Goal: Information Seeking & Learning: Check status

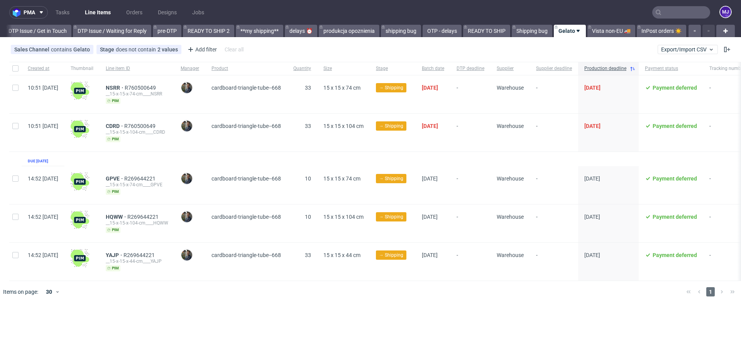
scroll to position [0, 1164]
click at [275, 258] on div at bounding box center [381, 292] width 597 height 22
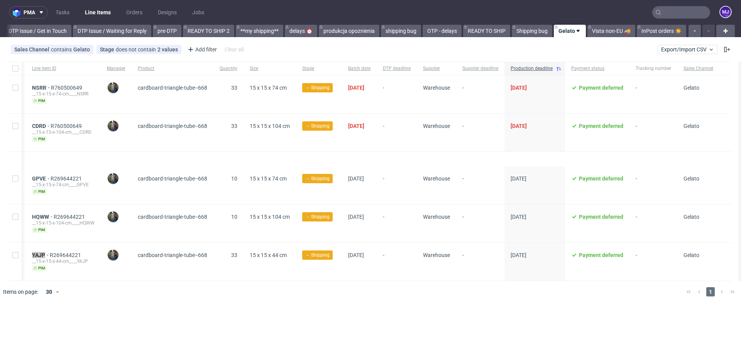
scroll to position [0, 80]
drag, startPoint x: 594, startPoint y: 86, endPoint x: 641, endPoint y: 88, distance: 47.1
click at [555, 88] on div "Payment deferred" at bounding box center [597, 94] width 64 height 38
copy span "Payment deferred"
click at [380, 258] on div at bounding box center [381, 292] width 597 height 22
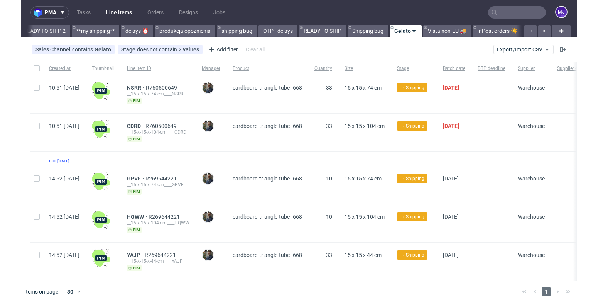
scroll to position [0, 1355]
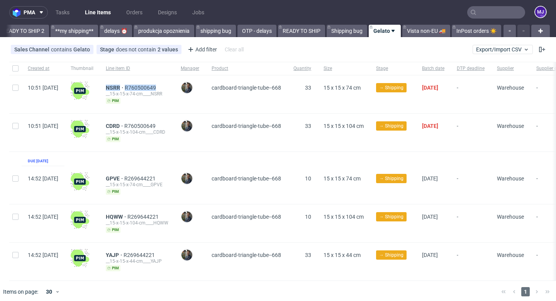
drag, startPoint x: 177, startPoint y: 86, endPoint x: 121, endPoint y: 86, distance: 56.0
click at [121, 86] on div "NSRR R760500649 __15-x-15-x-74-cm____NSRR pim" at bounding box center [137, 94] width 75 height 38
copy div "NSRR R760500649"
drag, startPoint x: 178, startPoint y: 123, endPoint x: 122, endPoint y: 123, distance: 55.6
click at [122, 123] on div "CDRD R760500649 __15-x-15-x-104-cm____CDRD pim" at bounding box center [137, 132] width 75 height 38
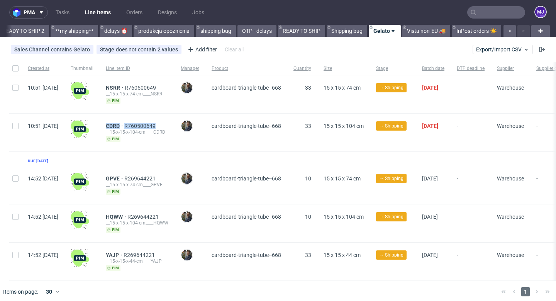
copy div "CDRD R760500649"
drag, startPoint x: 175, startPoint y: 176, endPoint x: 123, endPoint y: 177, distance: 52.1
click at [123, 177] on div "GPVE R269644221 __15-x-15-x-74-cm____GPVE pim" at bounding box center [137, 185] width 75 height 38
copy div "GPVE R269644221"
drag, startPoint x: 180, startPoint y: 216, endPoint x: 110, endPoint y: 216, distance: 69.9
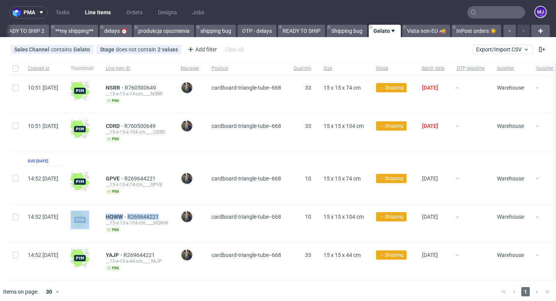
click at [110, 216] on div "14:52 Fri 29.08.2025 HQWW R269644221 __15-x-15-x-104-cm____HQWW pim Maciej Sobo…" at bounding box center [407, 223] width 796 height 38
copy div "HQWW R269644221"
drag, startPoint x: 177, startPoint y: 254, endPoint x: 110, endPoint y: 254, distance: 67.2
click at [110, 254] on div "14:52 Fri 29.08.2025 YAJP R269644221 __15-x-15-x-44-cm____YAJP pim Maciej Sobol…" at bounding box center [407, 261] width 796 height 38
copy div "YAJP R269644221"
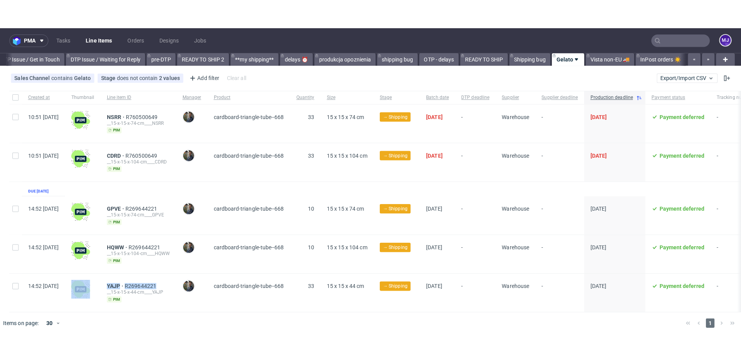
scroll to position [0, 1164]
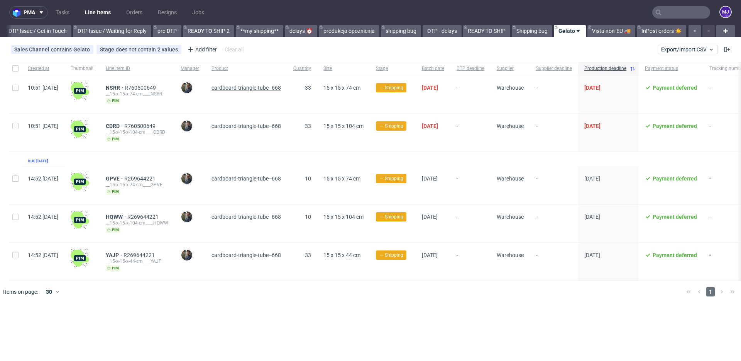
click at [269, 87] on span "cardboard-triangle-tube--668" at bounding box center [246, 88] width 69 height 6
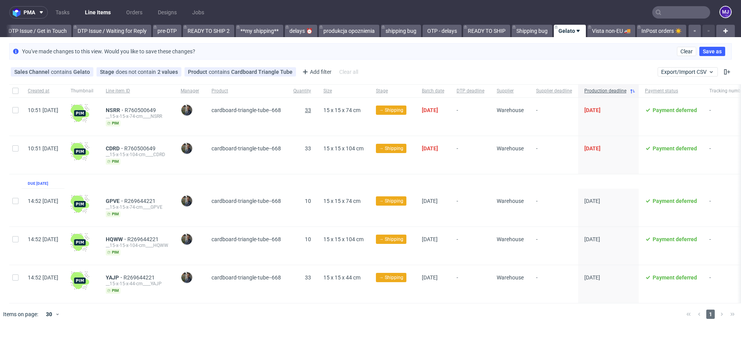
click at [311, 111] on span "33" at bounding box center [308, 110] width 6 height 6
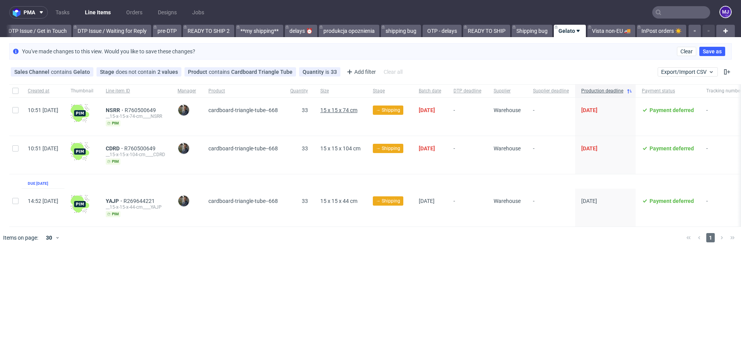
click at [349, 110] on span "15 x 15 x 74 cm" at bounding box center [338, 110] width 37 height 6
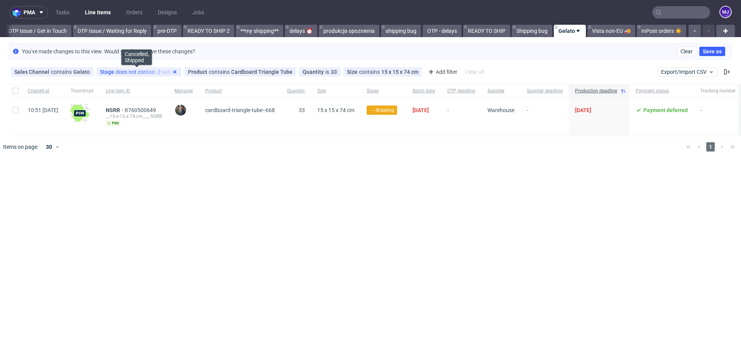
click at [173, 71] on use at bounding box center [174, 71] width 3 height 3
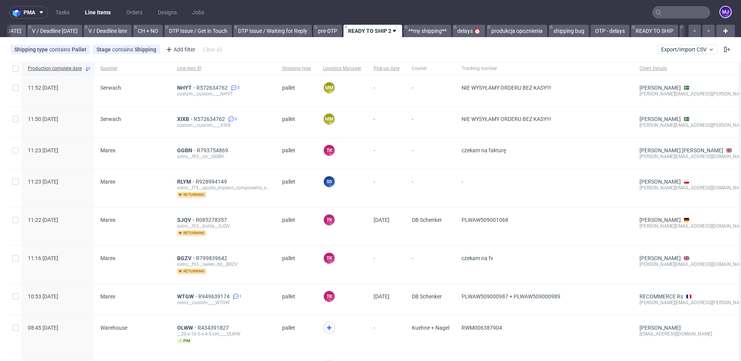
scroll to position [0, 1036]
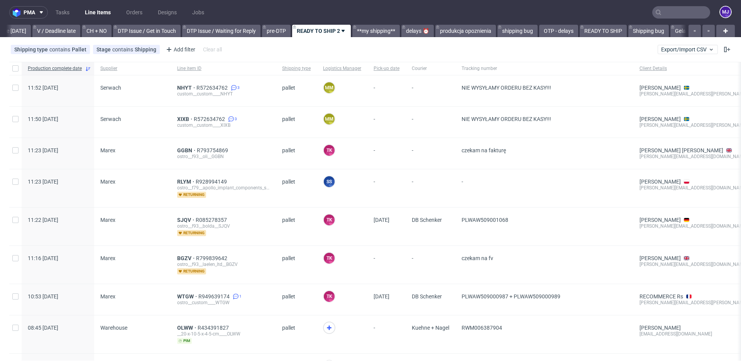
click at [667, 4] on nav "pma Tasks Line Items Orders Designs Jobs MJ" at bounding box center [370, 12] width 741 height 25
click at [662, 11] on input "text" at bounding box center [681, 12] width 58 height 12
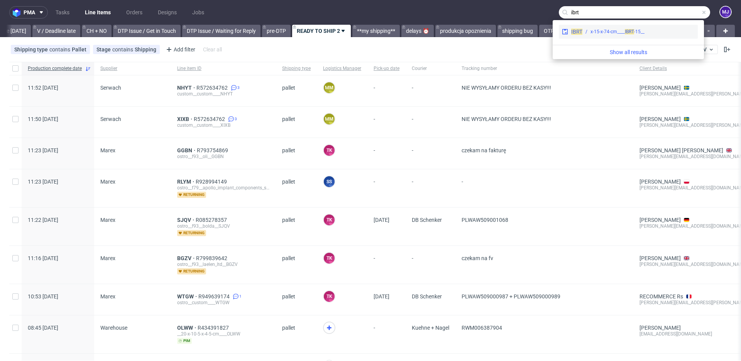
type input "ibrt"
click at [613, 29] on div "__15-x-15-x-74-cm____ IBRT" at bounding box center [618, 31] width 54 height 7
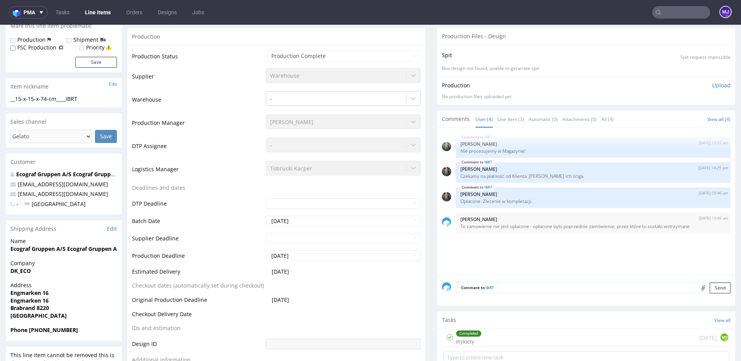
scroll to position [144, 0]
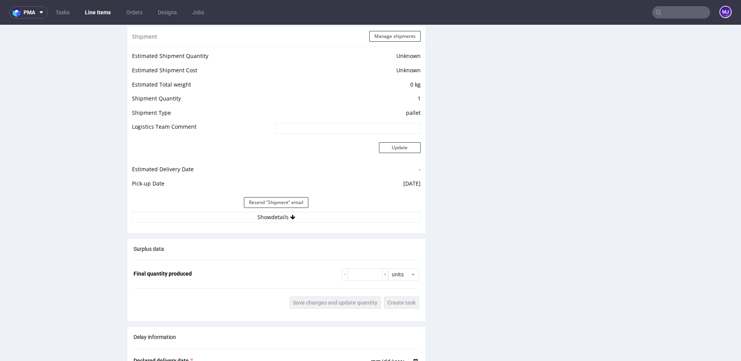
scroll to position [659, 0]
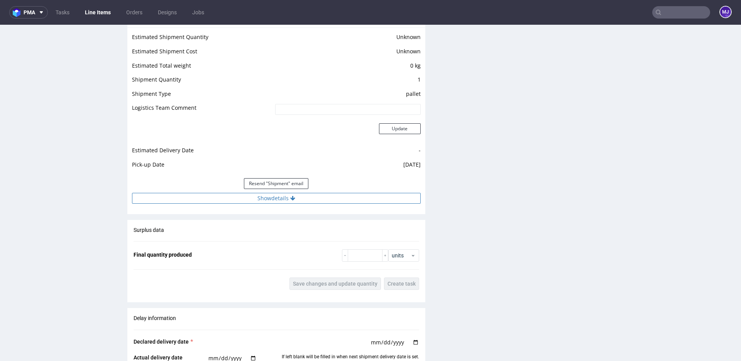
click at [290, 198] on icon at bounding box center [292, 197] width 5 height 5
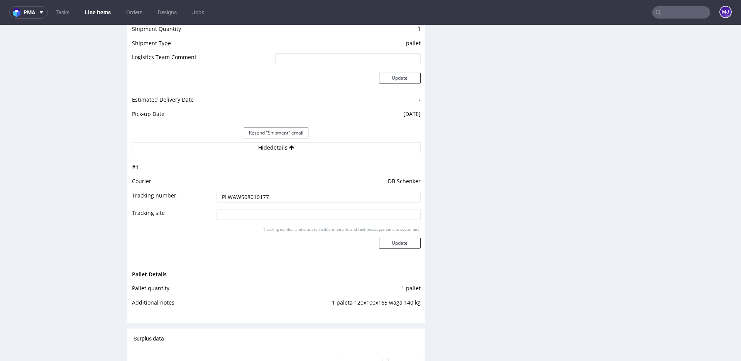
scroll to position [765, 0]
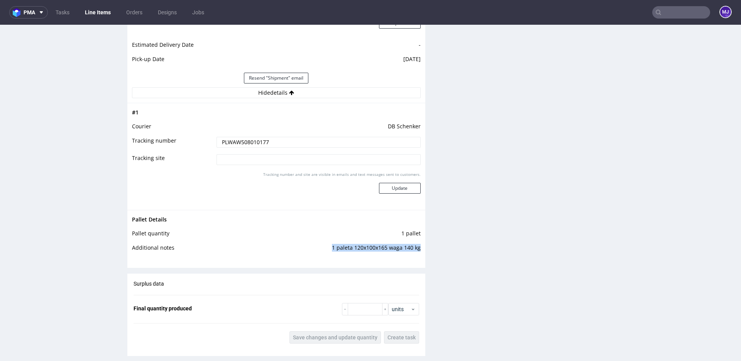
drag, startPoint x: 328, startPoint y: 246, endPoint x: 417, endPoint y: 247, distance: 89.2
click at [417, 247] on td "1 paleta 120x100x165 waga 140 kg" at bounding box center [324, 250] width 194 height 14
copy td "1 paleta 120x100x165 waga 140 kg"
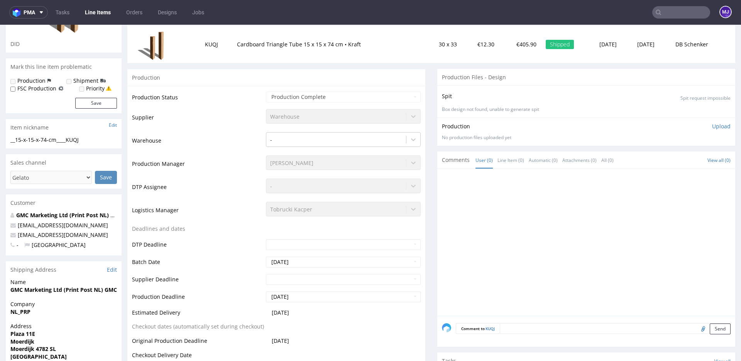
scroll to position [0, 0]
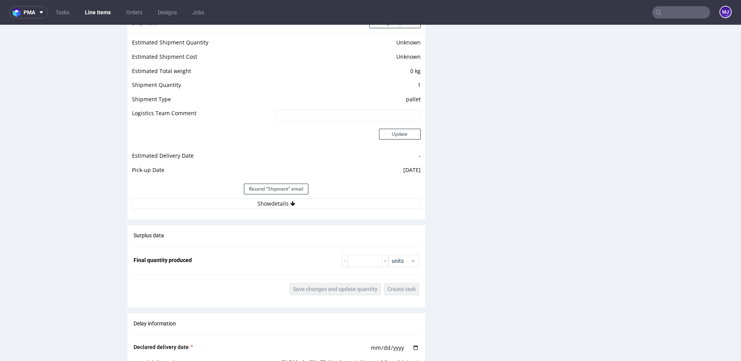
scroll to position [658, 0]
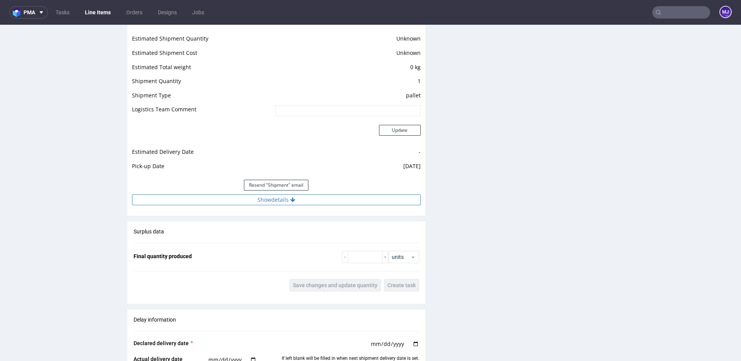
click at [237, 198] on button "Show details" at bounding box center [276, 199] width 289 height 11
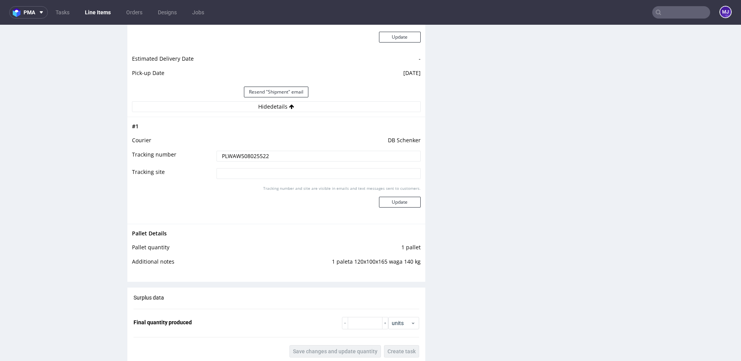
scroll to position [752, 0]
drag, startPoint x: 327, startPoint y: 262, endPoint x: 420, endPoint y: 262, distance: 93.8
click at [420, 262] on div "Pallet Details Pallet quantity 1 pallet Additional notes 1 paleta 120x100x165 w…" at bounding box center [276, 249] width 298 height 52
copy tbody "Pallet Details Pallet quantity 1 pallet Additional notes"
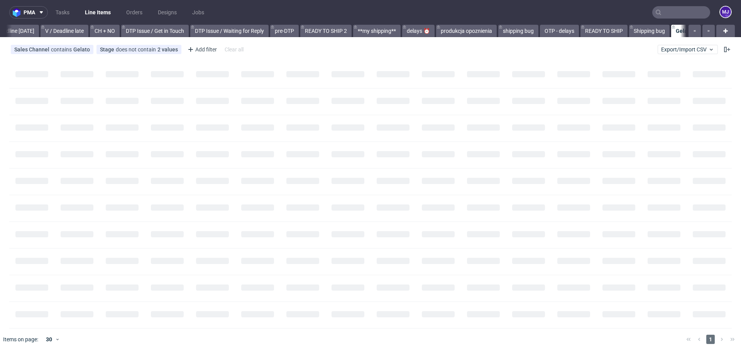
scroll to position [0, 1164]
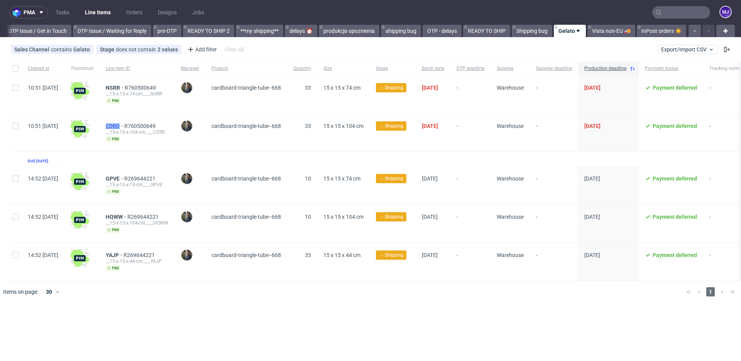
drag, startPoint x: 121, startPoint y: 126, endPoint x: 136, endPoint y: 126, distance: 15.4
click at [136, 126] on div "CDRD R760500649 __15-x-15-x-104-cm____CDRD pim" at bounding box center [137, 132] width 75 height 38
copy span "CDRD"
click at [120, 173] on div "GPVE R269644221 __15-x-15-x-74-cm____GPVE pim" at bounding box center [137, 185] width 75 height 38
drag, startPoint x: 122, startPoint y: 177, endPoint x: 138, endPoint y: 176, distance: 15.8
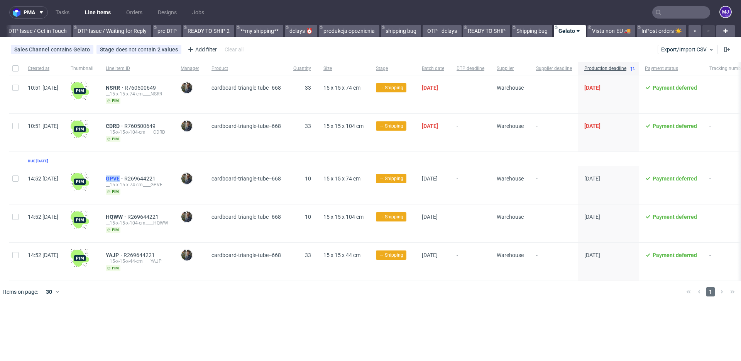
click at [139, 177] on div "GPVE R269644221 __15-x-15-x-74-cm____GPVE pim" at bounding box center [137, 185] width 75 height 38
copy span "GPVE"
click at [120, 211] on div "HQWW R269644221 __15-x-15-x-104-cm____HQWW pim" at bounding box center [137, 223] width 75 height 38
drag, startPoint x: 121, startPoint y: 215, endPoint x: 144, endPoint y: 205, distance: 25.6
click at [139, 215] on div "HQWW R269644221 __15-x-15-x-104-cm____HQWW pim" at bounding box center [137, 223] width 75 height 38
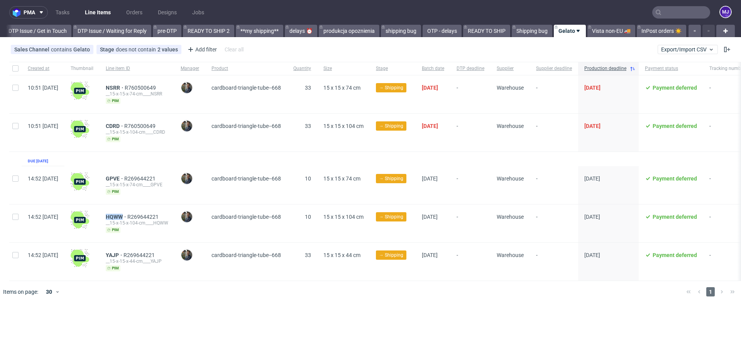
copy span "HQWW"
click at [119, 254] on div "YAJP R269644221 __15-x-15-x-44-cm____YAJP pim" at bounding box center [137, 261] width 75 height 38
drag, startPoint x: 122, startPoint y: 252, endPoint x: 140, endPoint y: 252, distance: 17.8
click at [140, 252] on div "YAJP R269644221 __15-x-15-x-44-cm____YAJP pim" at bounding box center [137, 261] width 75 height 38
copy span "YAJP"
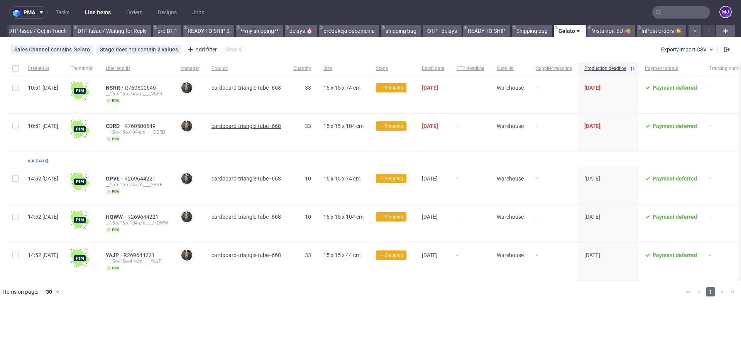
click at [279, 123] on span "cardboard-triangle-tube--668" at bounding box center [246, 126] width 69 height 6
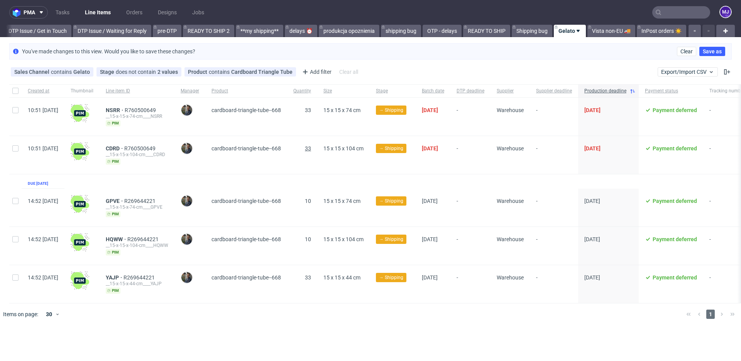
click at [311, 147] on span "33" at bounding box center [308, 148] width 6 height 6
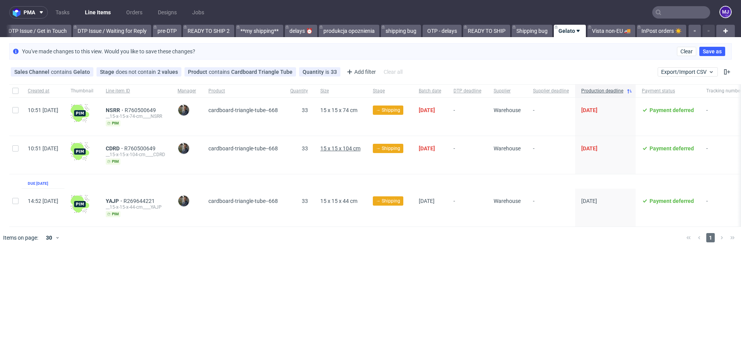
click at [344, 149] on span "15 x 15 x 104 cm" at bounding box center [340, 148] width 40 height 6
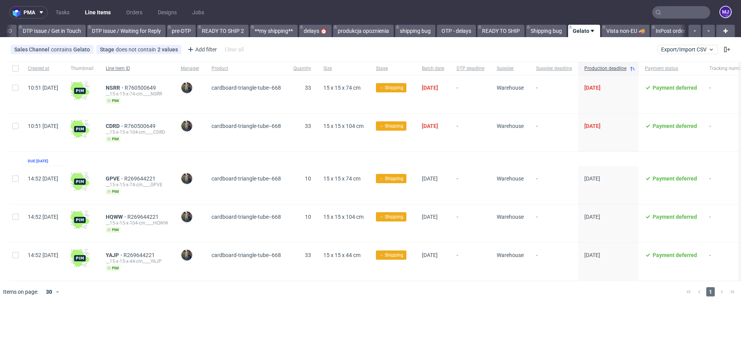
scroll to position [0, 1164]
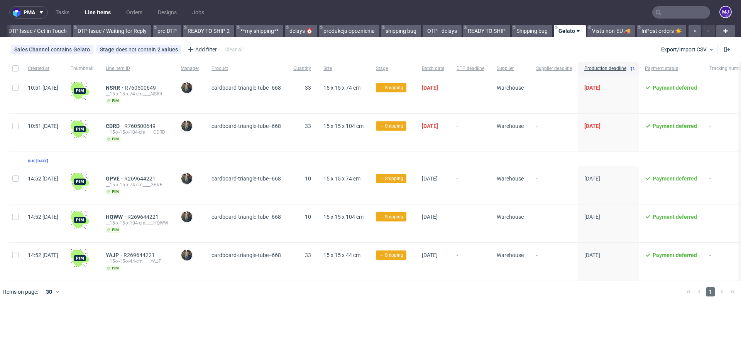
click at [268, 181] on span "cardboard-triangle-tube--668" at bounding box center [246, 184] width 69 height 19
click at [270, 178] on span "cardboard-triangle-tube--668" at bounding box center [246, 178] width 69 height 6
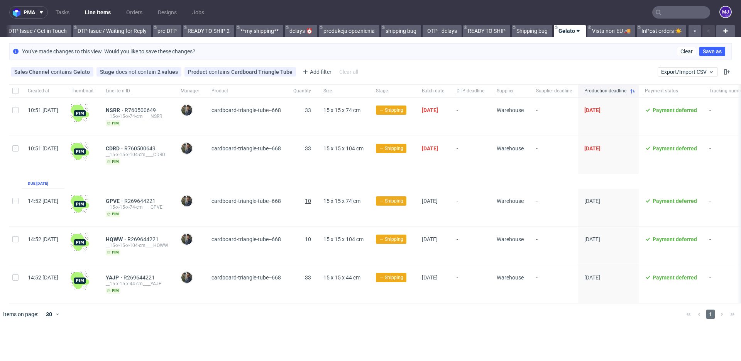
click at [311, 199] on span "10" at bounding box center [308, 201] width 6 height 6
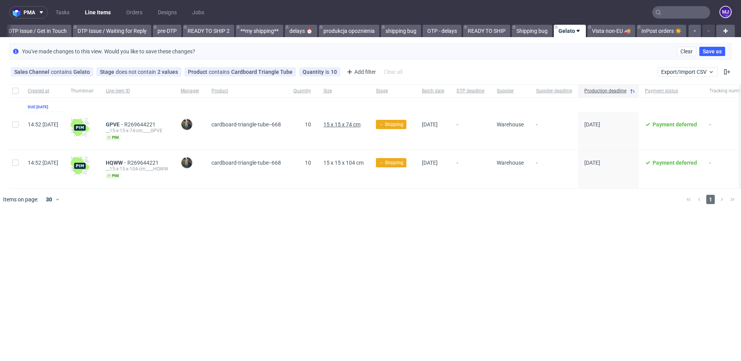
click at [347, 124] on span "15 x 15 x 74 cm" at bounding box center [341, 124] width 37 height 6
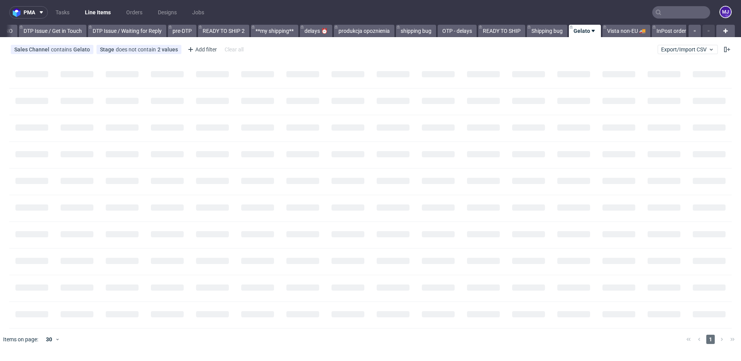
scroll to position [0, 1164]
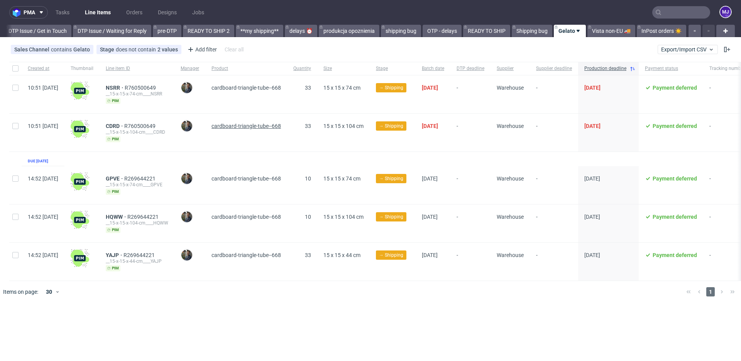
click at [235, 124] on span "cardboard-triangle-tube--668" at bounding box center [246, 126] width 69 height 6
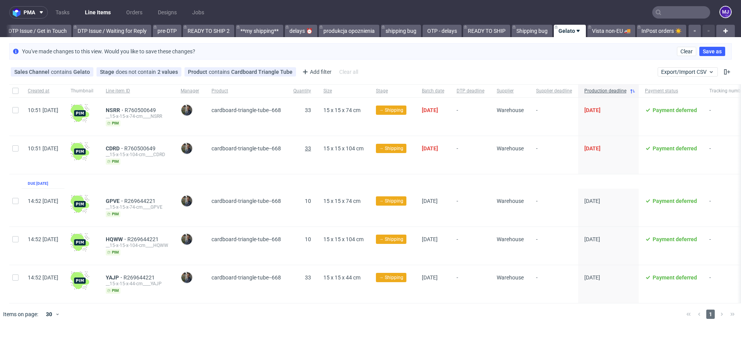
click at [311, 147] on span "33" at bounding box center [308, 148] width 6 height 6
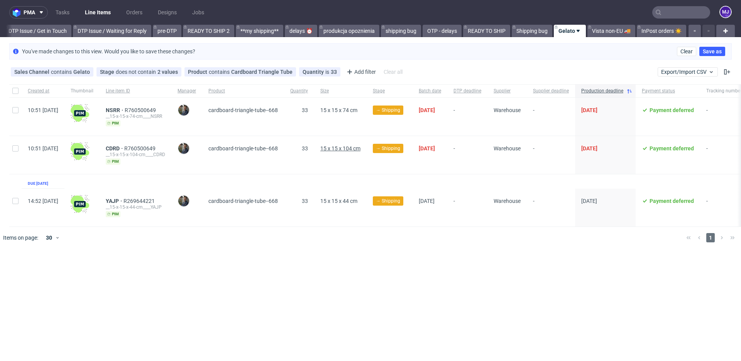
click at [344, 146] on span "15 x 15 x 104 cm" at bounding box center [340, 148] width 40 height 6
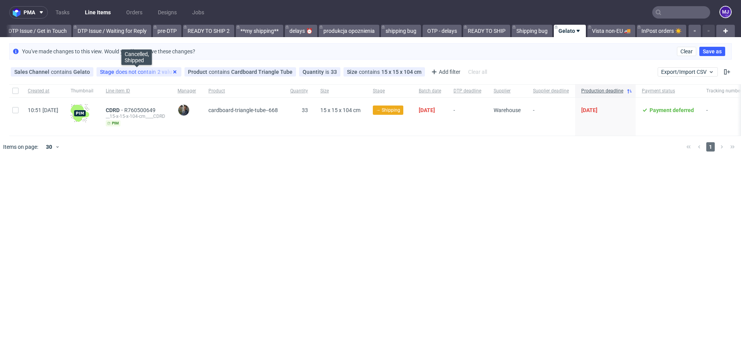
click at [173, 72] on use at bounding box center [174, 71] width 3 height 3
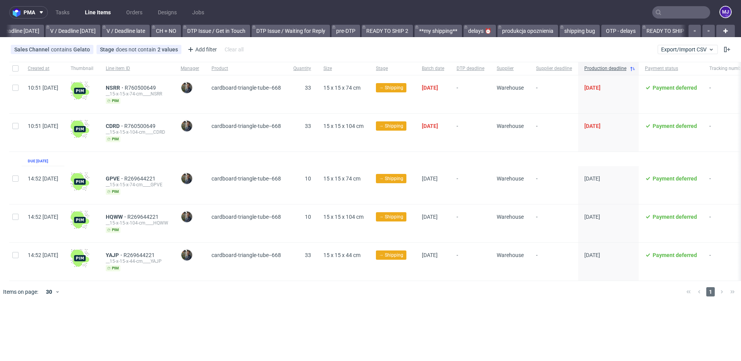
scroll to position [0, 1164]
click at [266, 177] on span "cardboard-triangle-tube--668" at bounding box center [246, 178] width 69 height 6
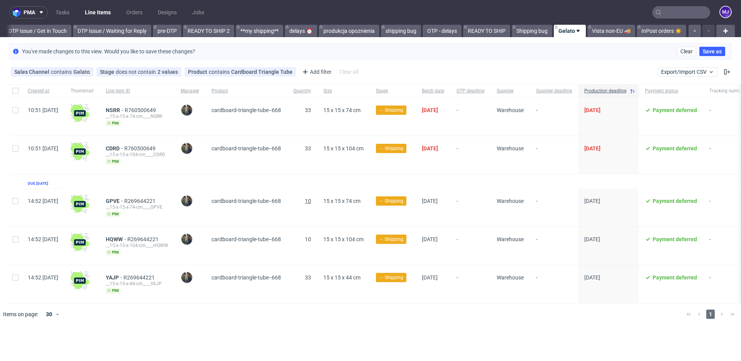
click at [311, 201] on span "10" at bounding box center [308, 201] width 6 height 6
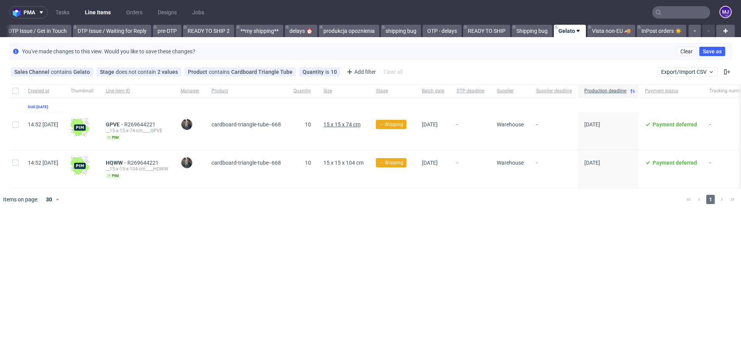
click at [347, 124] on span "15 x 15 x 74 cm" at bounding box center [341, 124] width 37 height 6
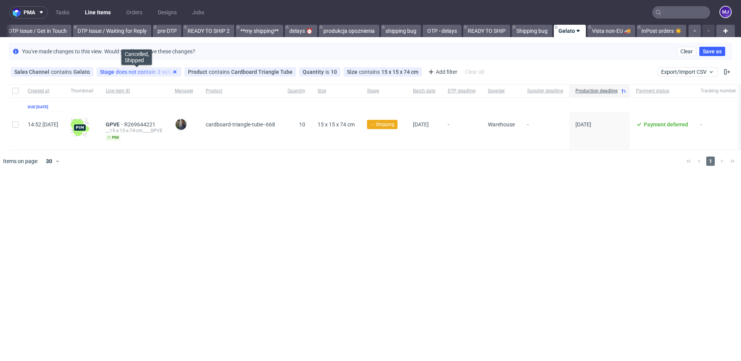
click at [173, 71] on use at bounding box center [174, 71] width 3 height 3
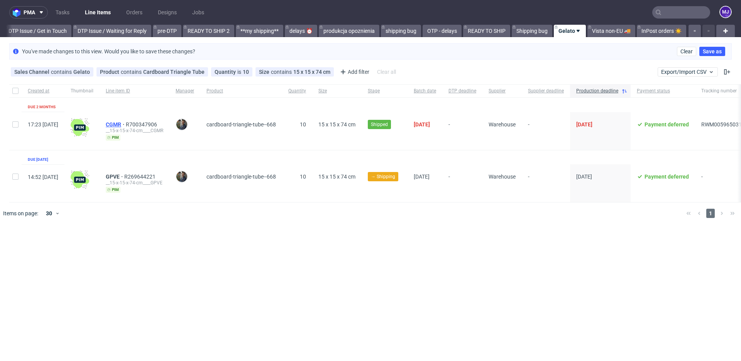
click at [126, 124] on span "CGMR" at bounding box center [116, 124] width 20 height 6
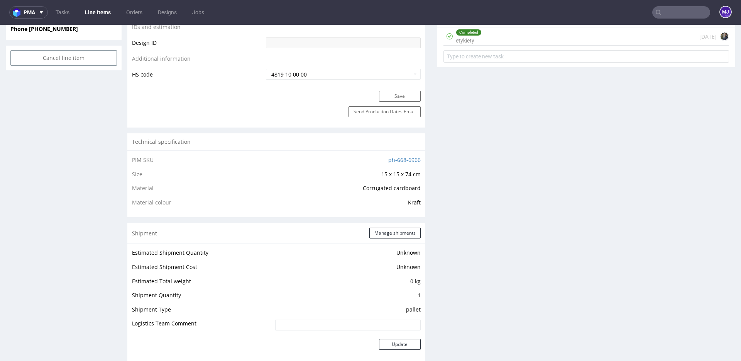
scroll to position [555, 0]
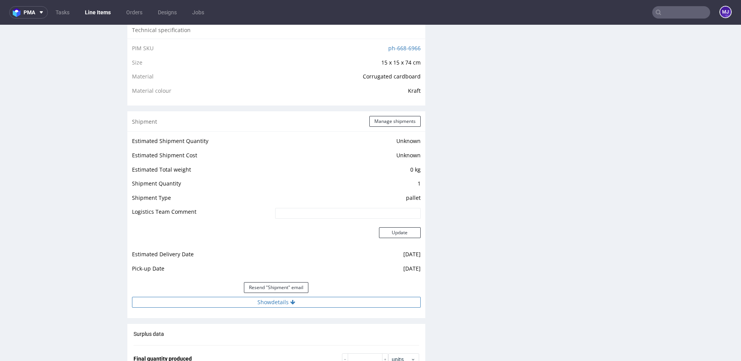
click at [292, 297] on button "Show details" at bounding box center [276, 301] width 289 height 11
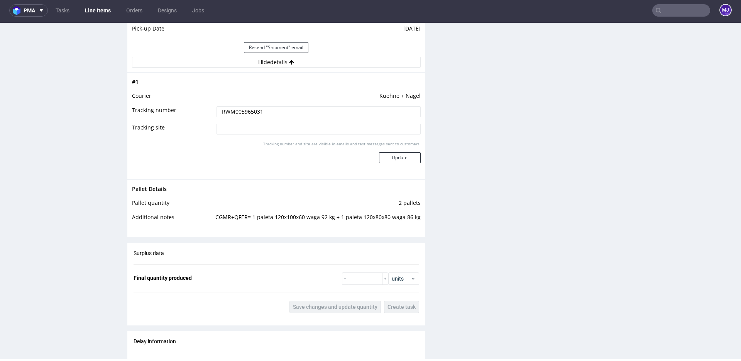
scroll to position [737, 0]
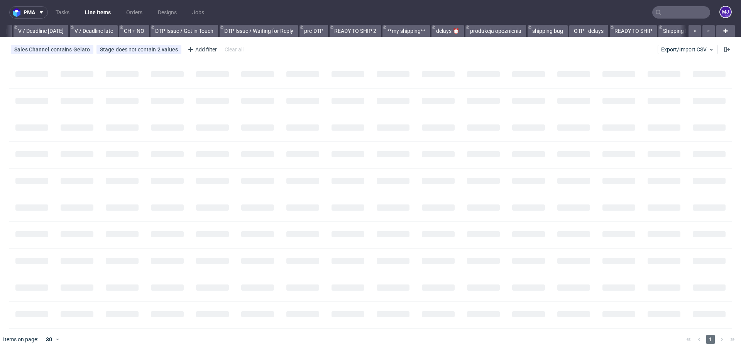
scroll to position [0, 1164]
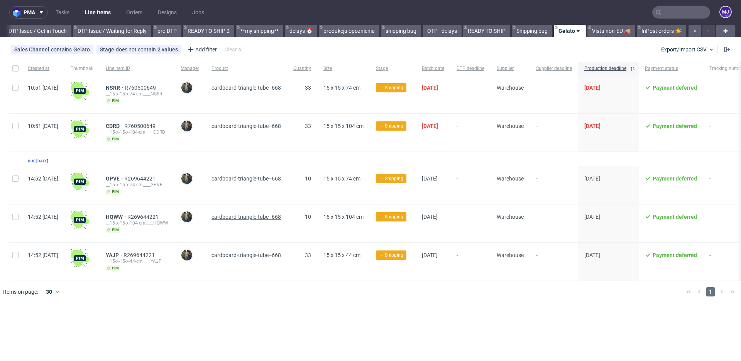
click at [246, 215] on span "cardboard-triangle-tube--668" at bounding box center [246, 216] width 69 height 6
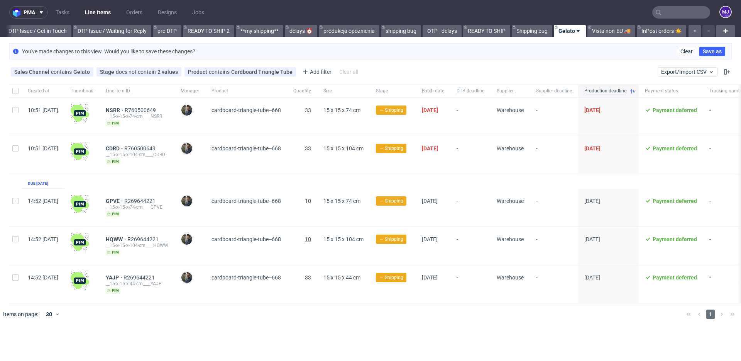
click at [311, 236] on span "10" at bounding box center [308, 239] width 6 height 6
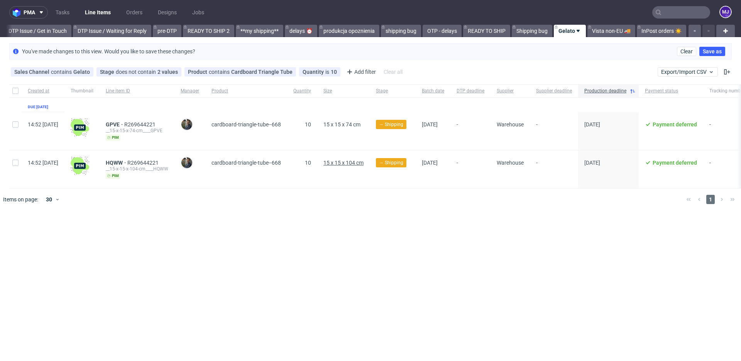
click at [354, 162] on span "15 x 15 x 104 cm" at bounding box center [343, 162] width 40 height 6
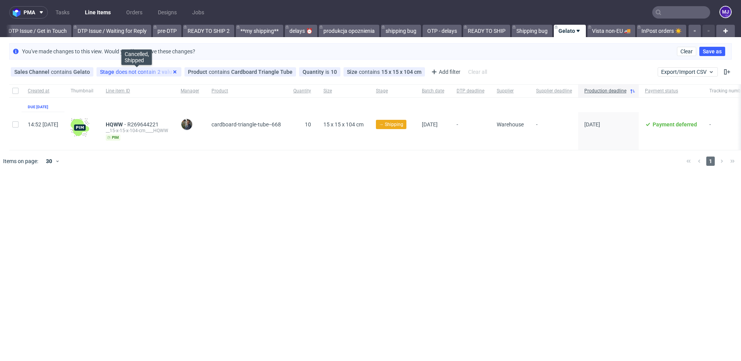
click at [173, 71] on use at bounding box center [174, 71] width 3 height 3
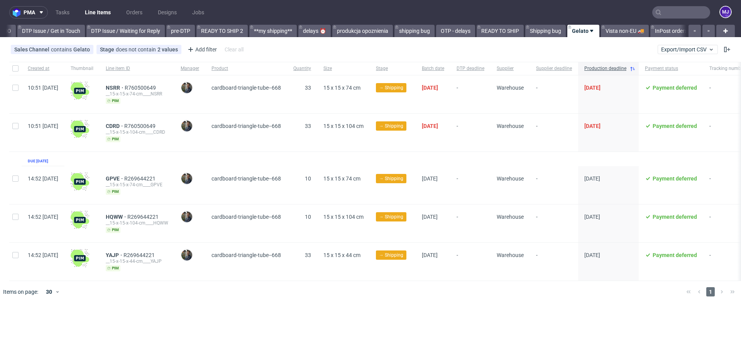
scroll to position [0, 1164]
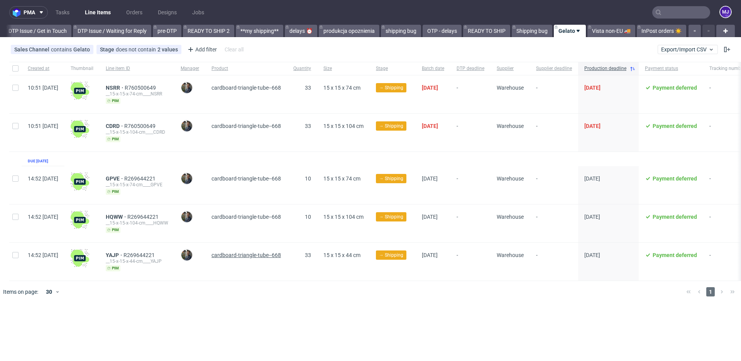
click at [241, 253] on span "cardboard-triangle-tube--668" at bounding box center [246, 255] width 69 height 6
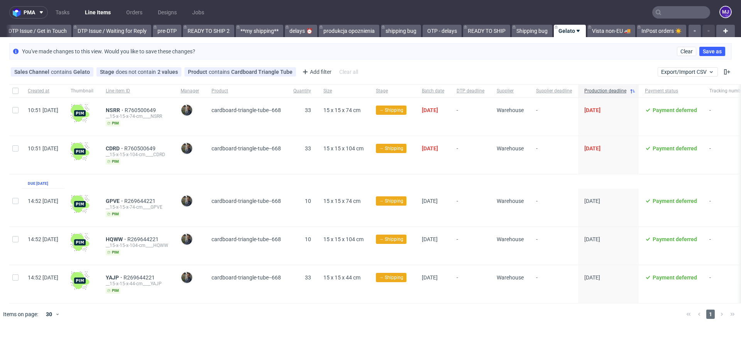
click at [311, 276] on span "33" at bounding box center [302, 283] width 18 height 19
click at [311, 274] on span "33" at bounding box center [308, 277] width 6 height 6
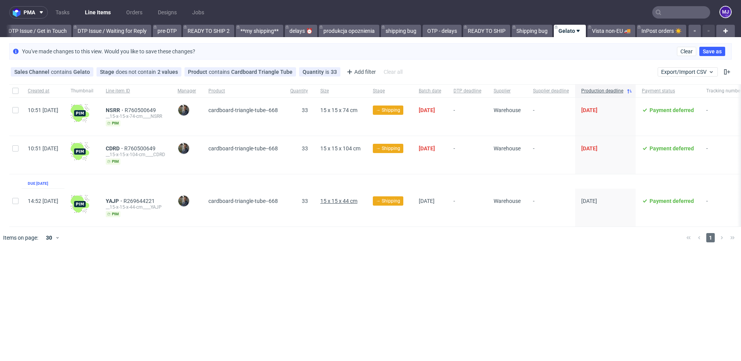
click at [347, 199] on span "15 x 15 x 44 cm" at bounding box center [338, 201] width 37 height 6
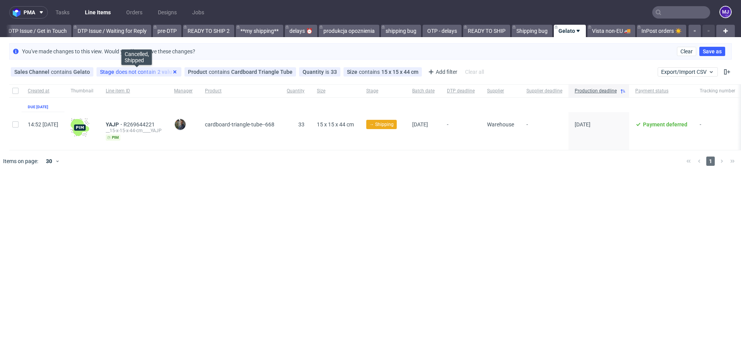
click at [173, 70] on use at bounding box center [174, 71] width 3 height 3
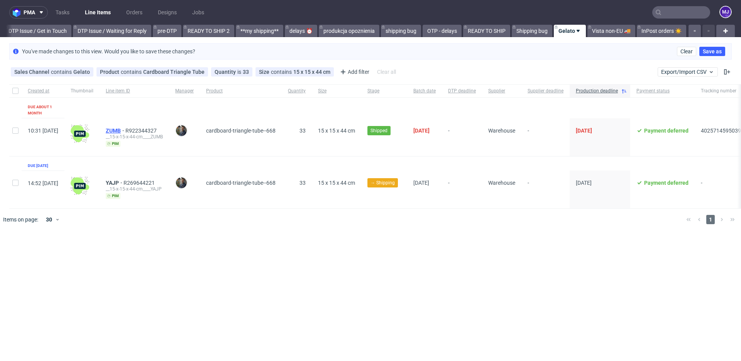
click at [125, 127] on span "ZUMB" at bounding box center [116, 130] width 20 height 6
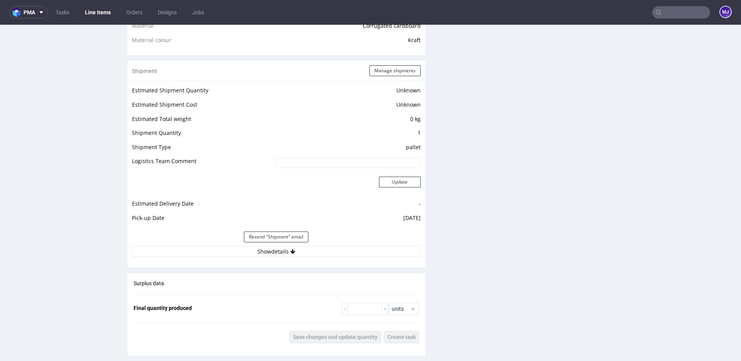
scroll to position [761, 0]
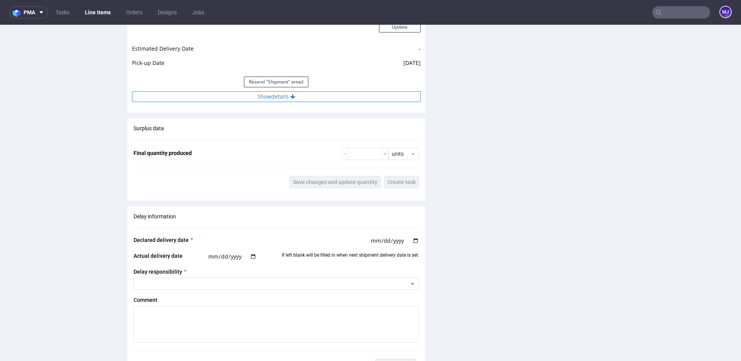
click at [299, 98] on button "Show details" at bounding box center [276, 96] width 289 height 11
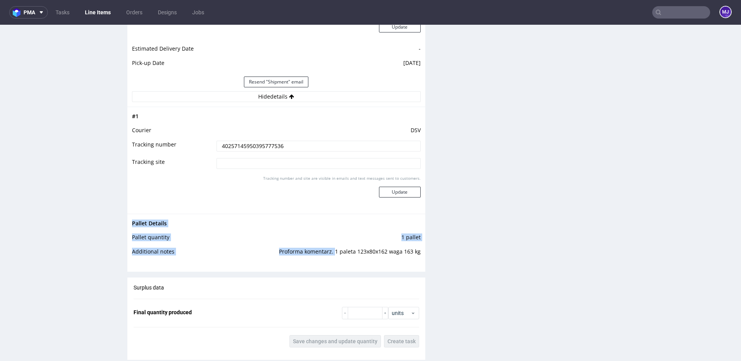
drag, startPoint x: 334, startPoint y: 252, endPoint x: 418, endPoint y: 252, distance: 83.8
click at [418, 252] on div "Pallet Details Pallet quantity 1 pallet Additional notes Proforma komentarz. 1 …" at bounding box center [276, 239] width 298 height 52
copy tbody "Pallet Details Pallet quantity 1 pallet Additional notes Proforma komentarz."
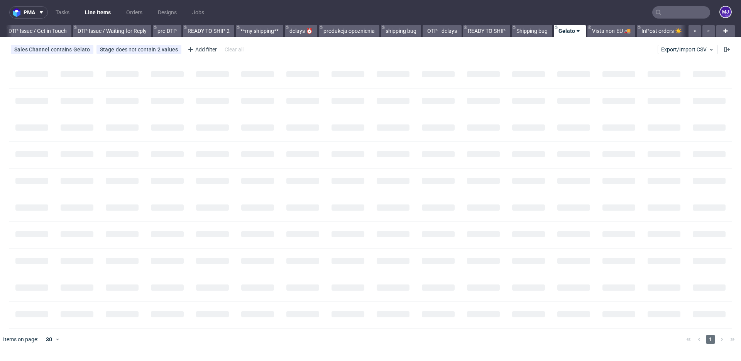
scroll to position [0, 1164]
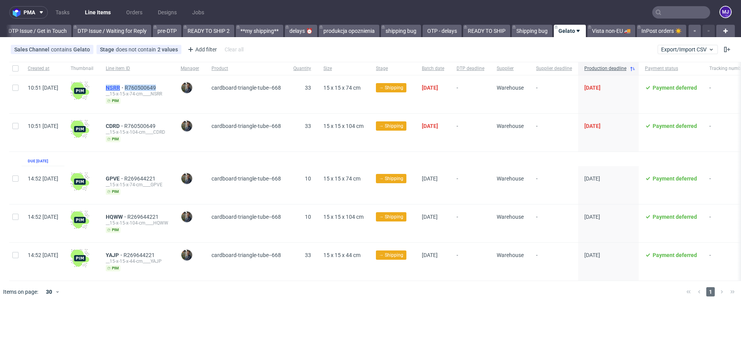
drag, startPoint x: 178, startPoint y: 88, endPoint x: 124, endPoint y: 89, distance: 54.4
click at [124, 89] on div "NSRR R760500649" at bounding box center [137, 88] width 63 height 6
click at [168, 85] on div "NSRR R760500649" at bounding box center [137, 88] width 63 height 6
drag, startPoint x: 180, startPoint y: 85, endPoint x: 124, endPoint y: 85, distance: 56.0
click at [124, 85] on div "NSRR R760500649" at bounding box center [137, 88] width 63 height 6
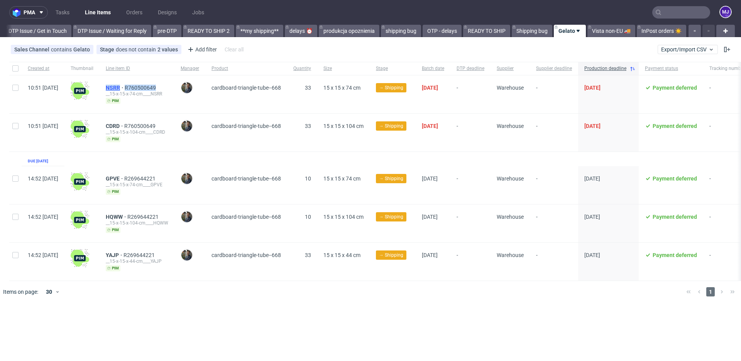
copy div "NSRR R760500649"
click at [168, 124] on div "CDRD R760500649" at bounding box center [137, 126] width 63 height 6
drag, startPoint x: 180, startPoint y: 125, endPoint x: 125, endPoint y: 125, distance: 55.6
click at [125, 125] on div "CDRD R760500649" at bounding box center [137, 126] width 63 height 6
copy div "CDRD R760500649"
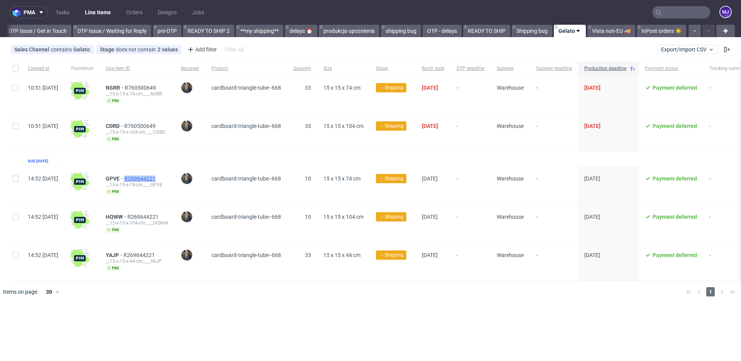
drag, startPoint x: 177, startPoint y: 177, endPoint x: 142, endPoint y: 176, distance: 34.7
click at [142, 176] on div "GPVE R269644221" at bounding box center [137, 178] width 63 height 6
copy span "R269644221"
click at [260, 152] on div "Created at Thumbnail Line item ID Manager Product Quantity Size Stage Batch dat…" at bounding box center [407, 171] width 796 height 219
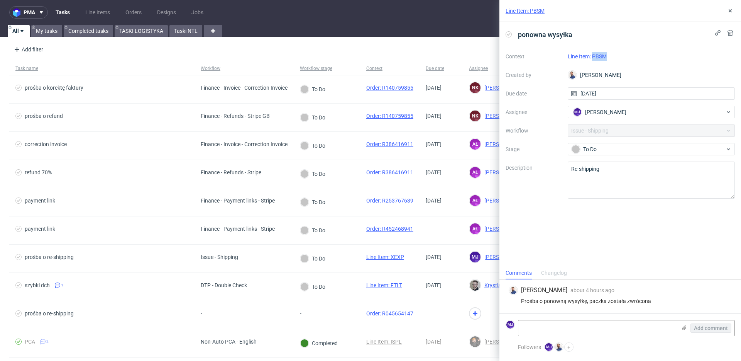
drag, startPoint x: 612, startPoint y: 56, endPoint x: 593, endPoint y: 56, distance: 18.9
click at [593, 56] on div "Line Item: PBSM" at bounding box center [652, 56] width 168 height 9
copy link "PBSM"
click at [543, 125] on div "Context Line Item: PBSM Created by [PERSON_NAME] Due date [DATE] Assignee [PERS…" at bounding box center [620, 124] width 229 height 148
click at [588, 41] on div "ponowna wysyłka" at bounding box center [620, 34] width 229 height 13
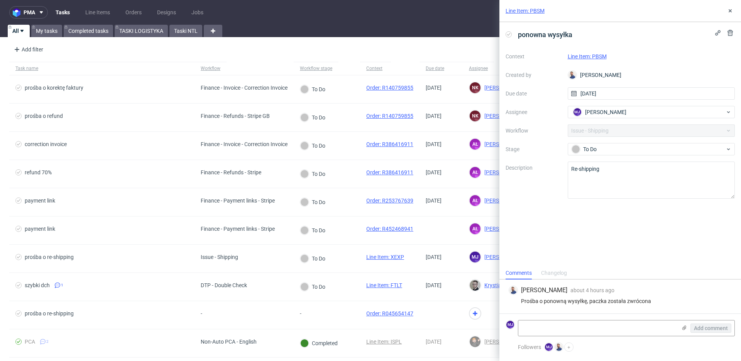
click at [588, 41] on div "ponowna wysyłka" at bounding box center [620, 34] width 229 height 13
click at [584, 30] on div "ponowna wysyłka" at bounding box center [620, 34] width 229 height 13
click at [583, 36] on div "ponowna wysyłka" at bounding box center [620, 34] width 229 height 13
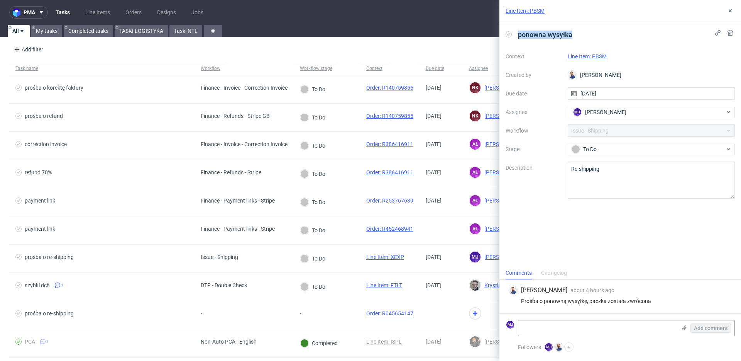
click at [583, 36] on div "ponowna wysyłka" at bounding box center [620, 34] width 229 height 13
click at [579, 49] on div "ponowna wysyłka Context Line Item: PBSM Created by Michał Rachański Due date 03…" at bounding box center [621, 144] width 242 height 244
click at [599, 56] on link "Line Item: PBSM" at bounding box center [587, 56] width 39 height 6
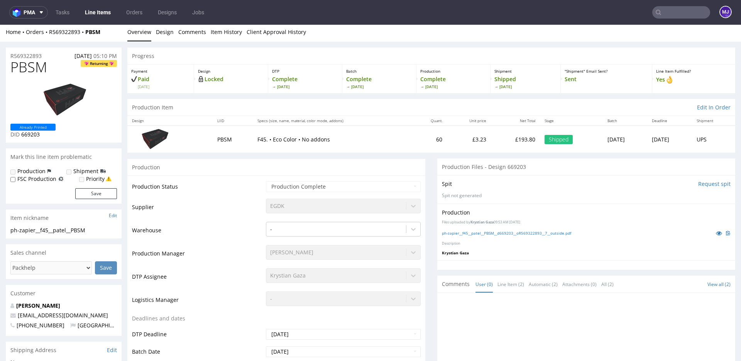
scroll to position [4, 0]
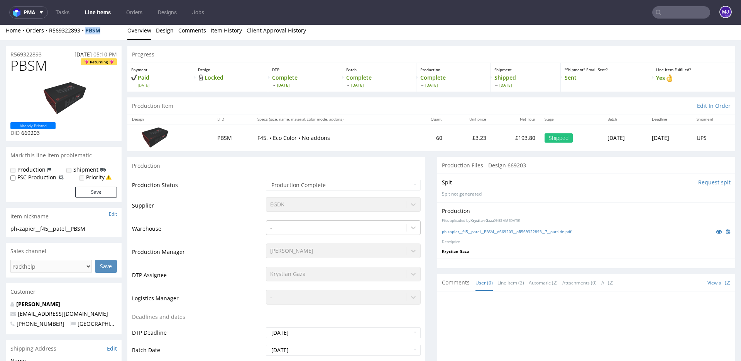
drag, startPoint x: 105, startPoint y: 29, endPoint x: 88, endPoint y: 29, distance: 17.4
click at [88, 29] on div "Home Orders R569322893 PBSM" at bounding box center [64, 31] width 116 height 8
copy strong "PBSM"
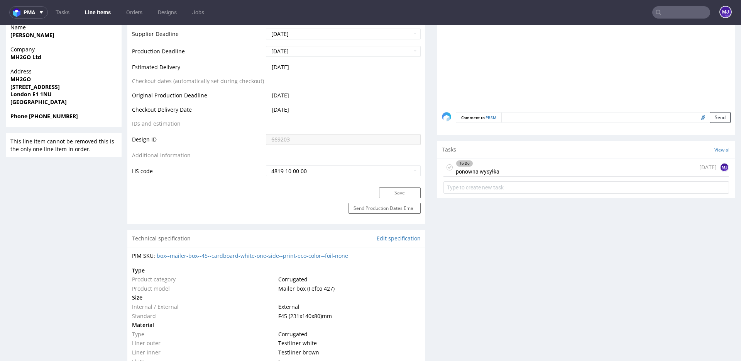
scroll to position [335, 0]
click at [491, 167] on div "To Do" at bounding box center [477, 165] width 43 height 6
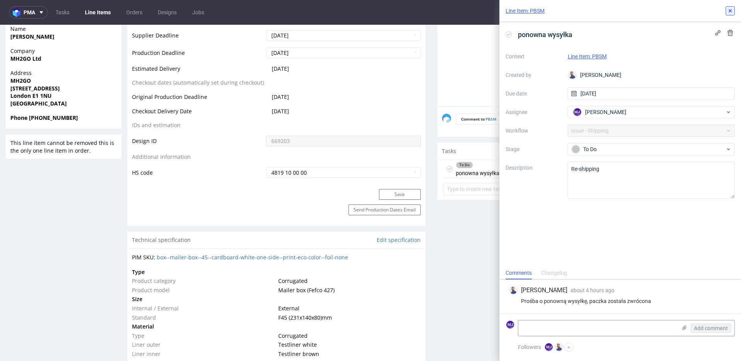
click at [730, 10] on use at bounding box center [730, 10] width 3 height 3
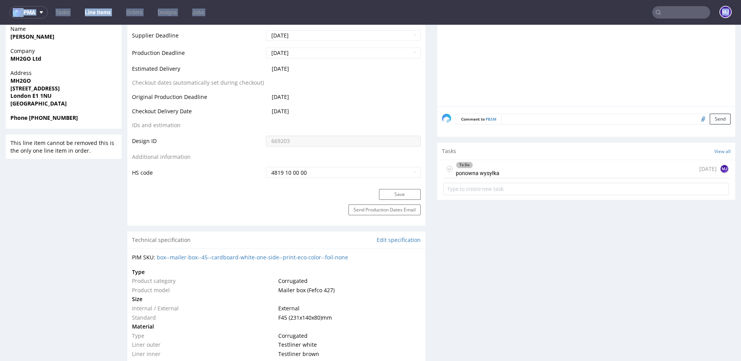
click at [730, 10] on nav "pma Tasks Line Items Orders Designs Jobs MJ" at bounding box center [370, 12] width 741 height 25
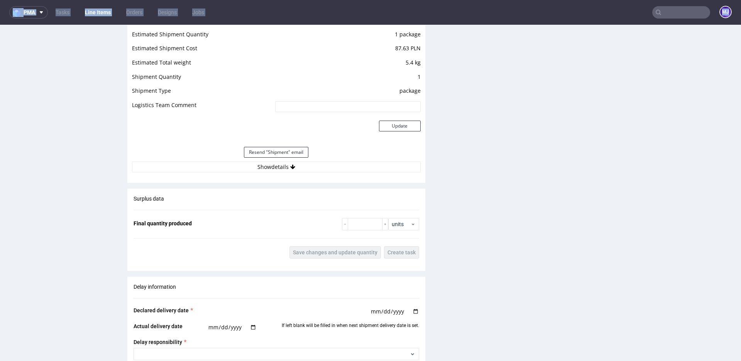
scroll to position [760, 0]
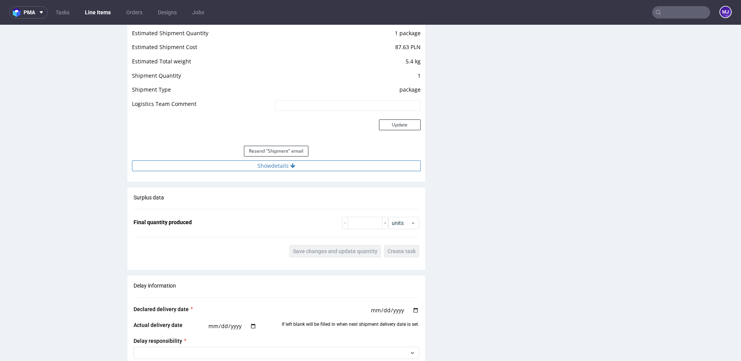
click at [230, 168] on button "Show details" at bounding box center [276, 165] width 289 height 11
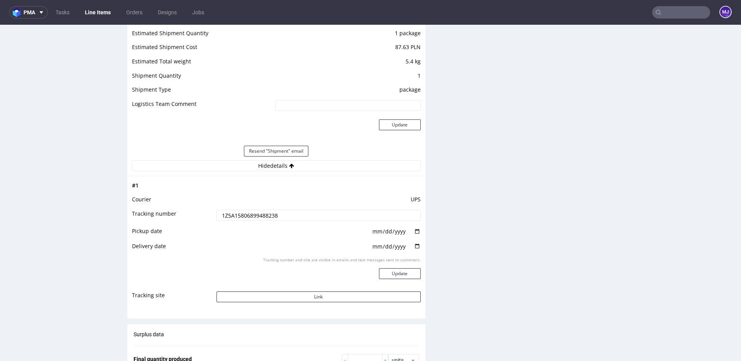
click at [256, 213] on input "1Z5A15806899488238" at bounding box center [319, 215] width 204 height 11
click at [330, 298] on button "Link" at bounding box center [319, 296] width 204 height 11
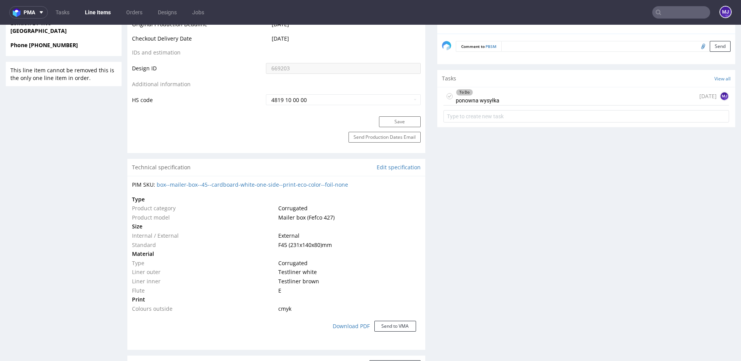
scroll to position [372, 0]
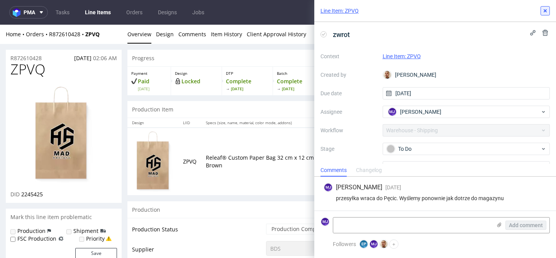
click at [545, 11] on use at bounding box center [545, 10] width 3 height 3
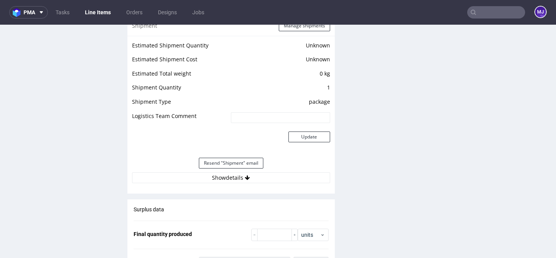
scroll to position [710, 0]
click at [212, 174] on button "Show details" at bounding box center [231, 177] width 198 height 11
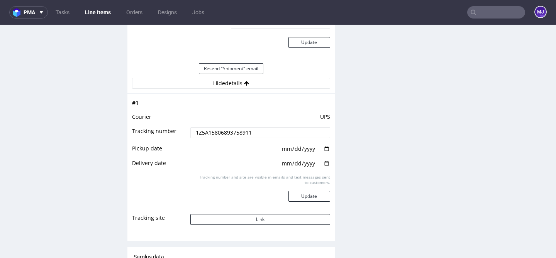
scroll to position [804, 0]
click at [231, 216] on button "Link" at bounding box center [259, 219] width 139 height 11
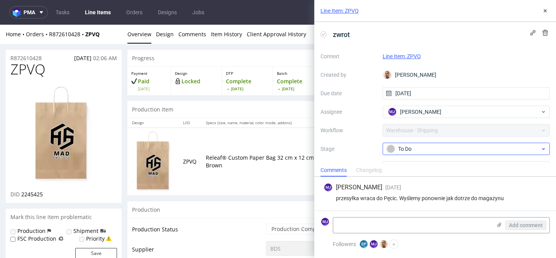
scroll to position [41, 0]
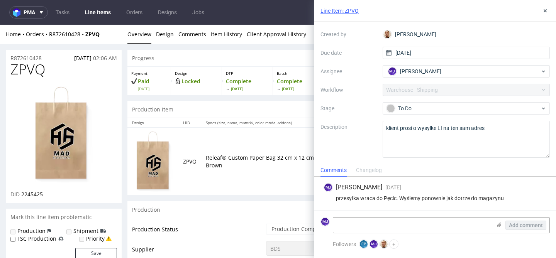
click at [346, 200] on div "przesyłka wraca do Pęcic. Wyślemy ponownie jak dotrze do magazynu" at bounding box center [434, 198] width 223 height 6
drag, startPoint x: 346, startPoint y: 200, endPoint x: 491, endPoint y: 199, distance: 144.4
click at [491, 199] on div "przesyłka wraca do Pęcic. Wyślemy ponownie jak dotrze do magazynu" at bounding box center [434, 198] width 223 height 6
copy div "przesyłka wraca do Pęcic. Wyślemy ponownie jak dotrze do magazynu"
click at [546, 12] on use at bounding box center [545, 10] width 3 height 3
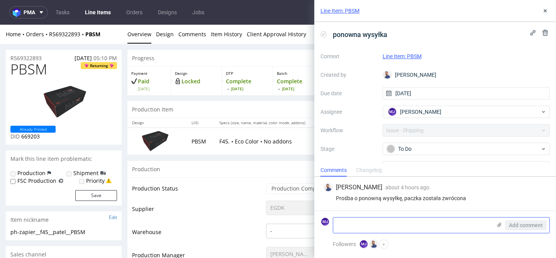
click at [374, 223] on textarea at bounding box center [412, 225] width 158 height 15
paste textarea "przesyłka wraca do Pęcic. Wyślemy ponownie jak dotrze do magazynu"
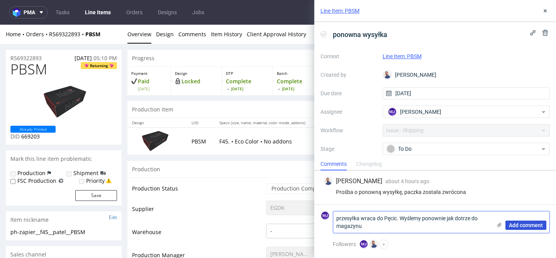
type textarea "przesyłka wraca do Pęcic. Wyślemy ponownie jak dotrze do magazynu"
click at [529, 225] on span "Add comment" at bounding box center [526, 225] width 34 height 5
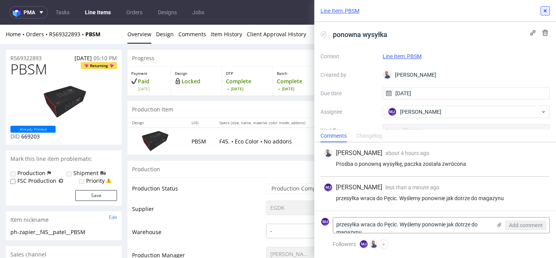
click at [545, 9] on icon at bounding box center [545, 11] width 6 height 6
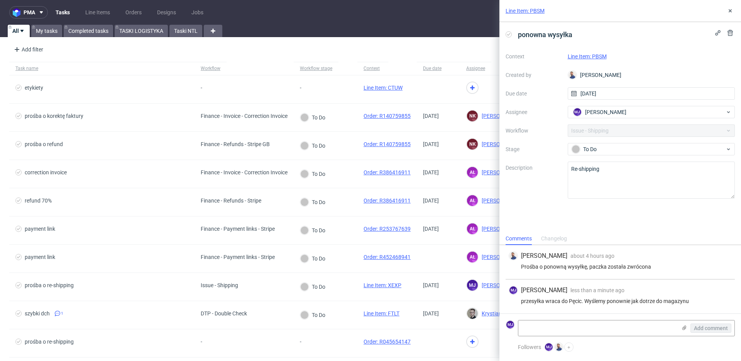
click at [552, 300] on div "przesyłka wraca do Pęcic. Wyślemy ponownie jak dotrze do magazynu" at bounding box center [620, 301] width 223 height 6
drag, startPoint x: 552, startPoint y: 300, endPoint x: 662, endPoint y: 300, distance: 110.0
click at [662, 300] on div "przesyłka wraca do Pęcic. Wyślemy ponownie jak dotrze do magazynu" at bounding box center [620, 301] width 223 height 6
click at [729, 9] on use at bounding box center [730, 10] width 3 height 3
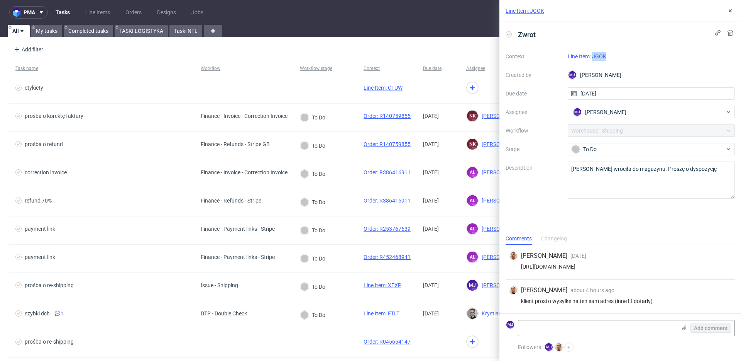
drag, startPoint x: 610, startPoint y: 55, endPoint x: 593, endPoint y: 56, distance: 17.4
click at [593, 56] on div "Line Item: JGOK" at bounding box center [652, 56] width 168 height 9
copy link "JGOK"
click at [730, 12] on icon at bounding box center [730, 11] width 6 height 6
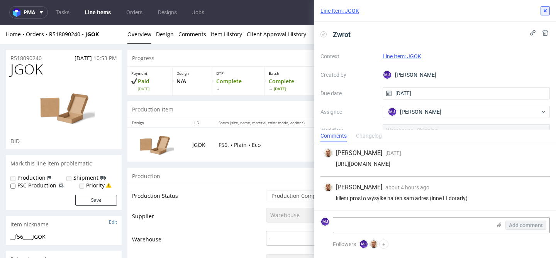
click at [544, 13] on icon at bounding box center [545, 11] width 6 height 6
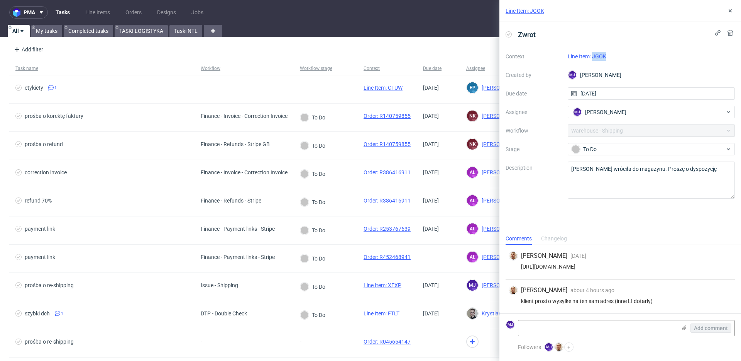
drag, startPoint x: 610, startPoint y: 57, endPoint x: 593, endPoint y: 57, distance: 16.6
click at [593, 57] on div "Line Item: JGOK" at bounding box center [652, 56] width 168 height 9
copy link "JGOK"
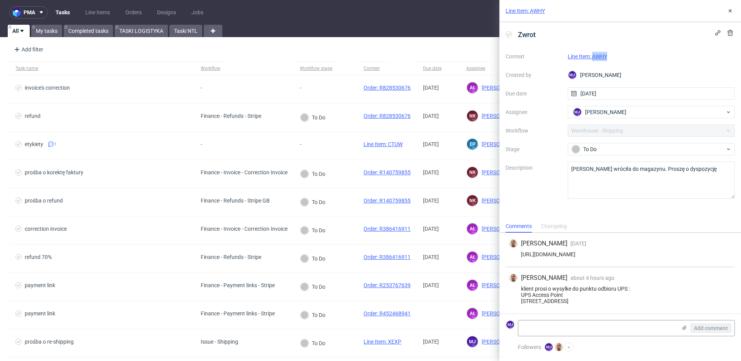
drag, startPoint x: 610, startPoint y: 55, endPoint x: 593, endPoint y: 56, distance: 17.0
click at [593, 56] on div "Line Item: AWHY" at bounding box center [652, 56] width 168 height 9
copy link "AWHY"
click at [526, 285] on div "klient prosi o wysylke do punktu odbioru UPS : UPS Access Point 13 Avenue du Pr…" at bounding box center [620, 294] width 223 height 19
drag, startPoint x: 526, startPoint y: 275, endPoint x: 632, endPoint y: 275, distance: 106.2
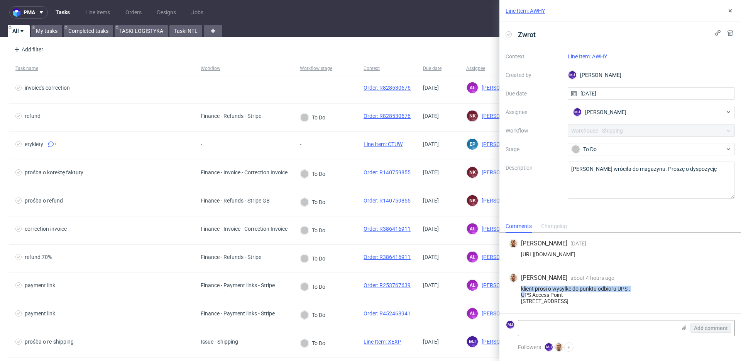
click at [632, 285] on div "klient prosi o wysylke do punktu odbioru UPS : UPS Access Point 13 Avenue du Pr…" at bounding box center [620, 294] width 223 height 19
copy div "klient prosi o wysylke do punktu odbioru UPS : U"
click at [528, 285] on div "klient prosi o wysylke do punktu odbioru UPS : UPS Access Point 13 Avenue du Pr…" at bounding box center [620, 294] width 223 height 19
drag, startPoint x: 528, startPoint y: 278, endPoint x: 630, endPoint y: 276, distance: 101.9
click at [630, 285] on div "klient prosi o wysylke do punktu odbioru UPS : UPS Access Point 13 Avenue du Pr…" at bounding box center [620, 294] width 223 height 19
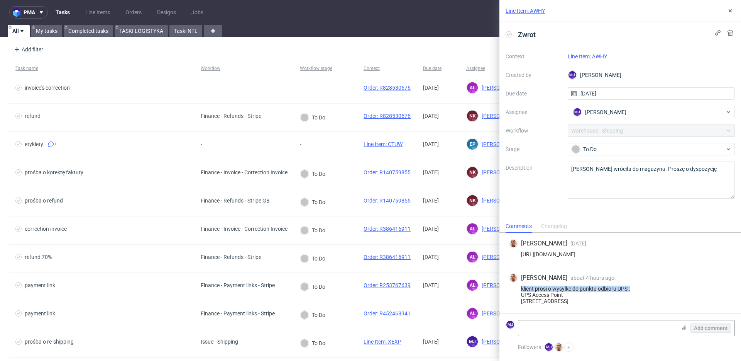
click at [527, 285] on div "klient prosi o wysylke do punktu odbioru UPS : UPS Access Point 13 Avenue du Pr…" at bounding box center [620, 294] width 223 height 19
drag, startPoint x: 527, startPoint y: 274, endPoint x: 630, endPoint y: 276, distance: 103.5
click at [630, 285] on div "klient prosi o wysylke do punktu odbioru UPS : UPS Access Point 13 Avenue du Pr…" at bounding box center [620, 294] width 223 height 19
click at [729, 10] on use at bounding box center [730, 10] width 3 height 3
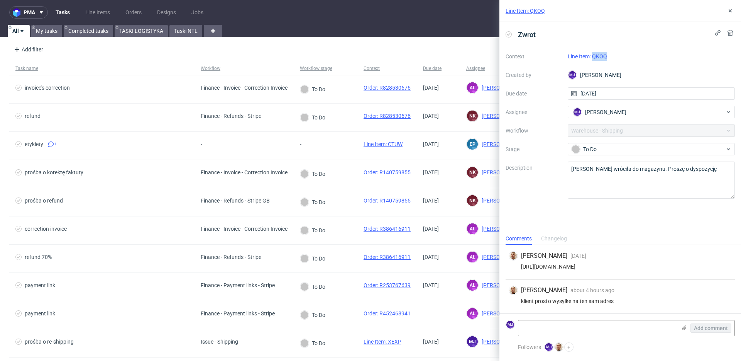
drag, startPoint x: 614, startPoint y: 56, endPoint x: 594, endPoint y: 57, distance: 20.5
click at [594, 57] on div "Line Item: QKOQ" at bounding box center [652, 56] width 168 height 9
copy link "QKOQ"
drag, startPoint x: 609, startPoint y: 55, endPoint x: 593, endPoint y: 55, distance: 16.2
click at [593, 55] on div "Line Item: FFZV" at bounding box center [652, 56] width 168 height 9
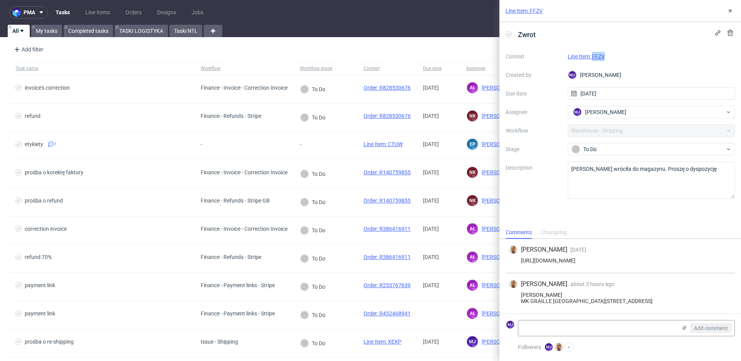
copy link "FFZV"
drag, startPoint x: 614, startPoint y: 56, endPoint x: 592, endPoint y: 56, distance: 22.0
click at [592, 56] on div "Line Item: WLQS" at bounding box center [652, 56] width 168 height 9
copy link "WLQS"
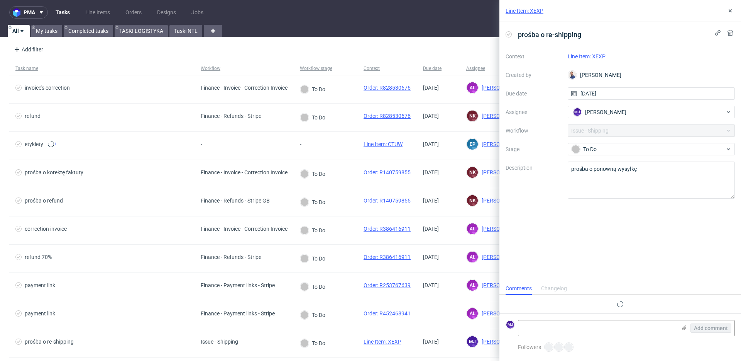
scroll to position [6, 0]
drag, startPoint x: 611, startPoint y: 56, endPoint x: 594, endPoint y: 56, distance: 17.8
click at [594, 56] on div "Line Item: XEXP" at bounding box center [652, 56] width 168 height 9
copy link "XEXP"
click at [594, 55] on link "Line Item: XEXP" at bounding box center [587, 56] width 38 height 6
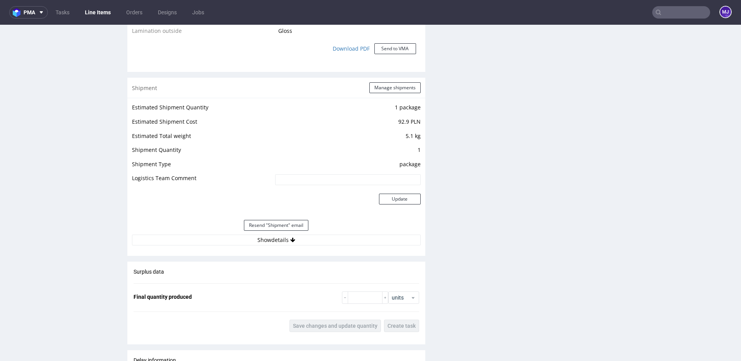
scroll to position [752, 0]
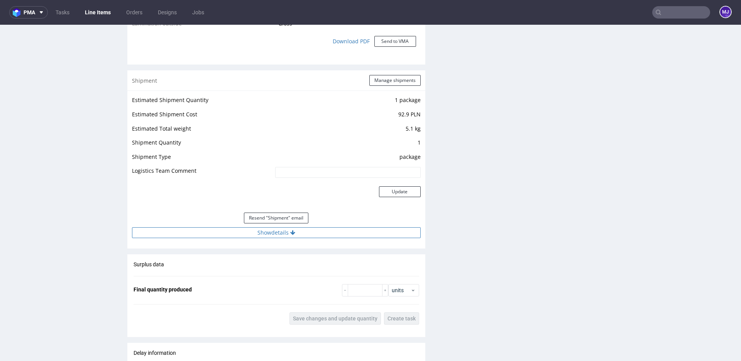
click at [247, 232] on button "Show details" at bounding box center [276, 232] width 289 height 11
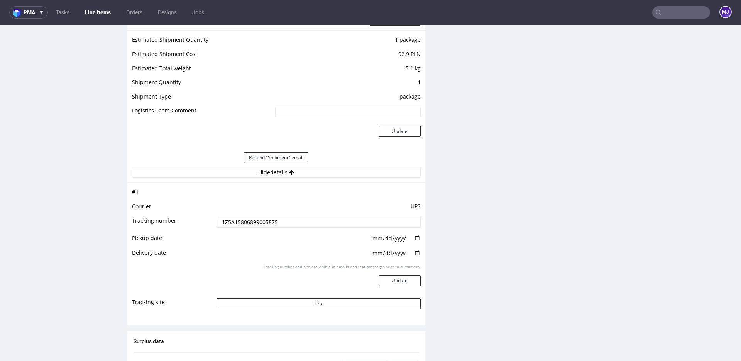
scroll to position [861, 0]
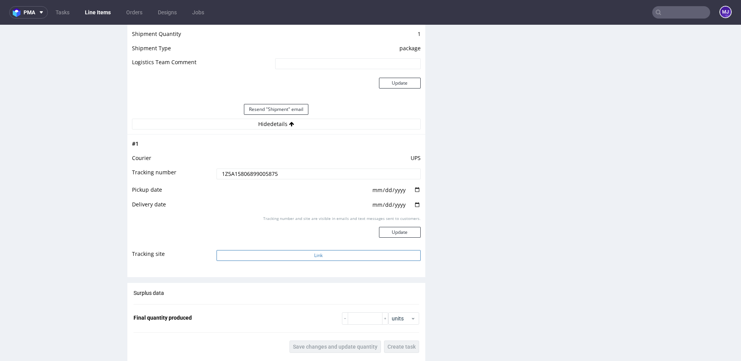
click at [269, 252] on button "Link" at bounding box center [319, 255] width 204 height 11
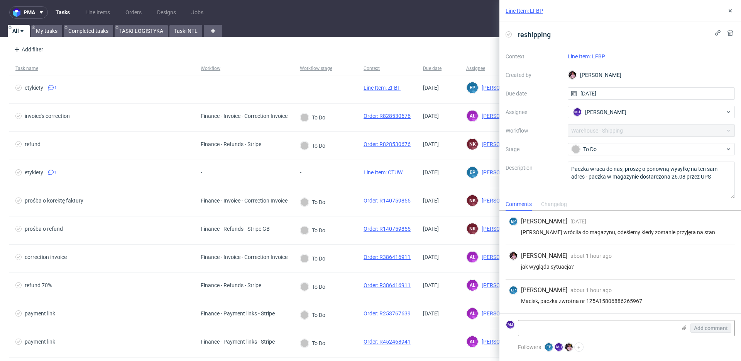
click at [608, 58] on div "Line Item: LFBP" at bounding box center [652, 56] width 168 height 9
drag, startPoint x: 610, startPoint y: 56, endPoint x: 593, endPoint y: 56, distance: 17.8
click at [593, 56] on div "Line Item: LFBP" at bounding box center [652, 56] width 168 height 9
copy link "LFBP"
click at [603, 299] on div "Maciek, paczka zwrotna nr 1Z5A15806886265967" at bounding box center [620, 301] width 223 height 6
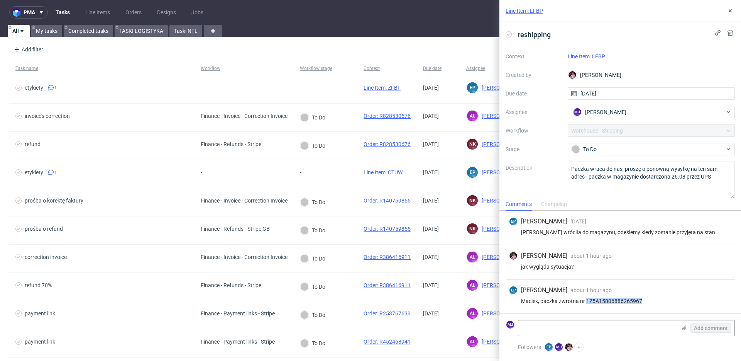
click at [603, 299] on div "Maciek, paczka zwrotna nr 1Z5A15806886265967" at bounding box center [620, 301] width 223 height 6
copy div "1Z5A15806886265967"
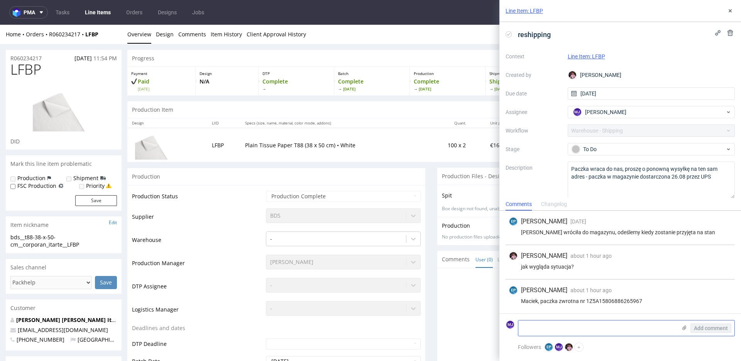
click at [555, 258] on textarea at bounding box center [597, 327] width 158 height 15
click at [549, 258] on textarea at bounding box center [597, 327] width 158 height 15
click at [548, 258] on textarea at bounding box center [597, 327] width 158 height 15
click at [555, 258] on textarea at bounding box center [597, 327] width 158 height 15
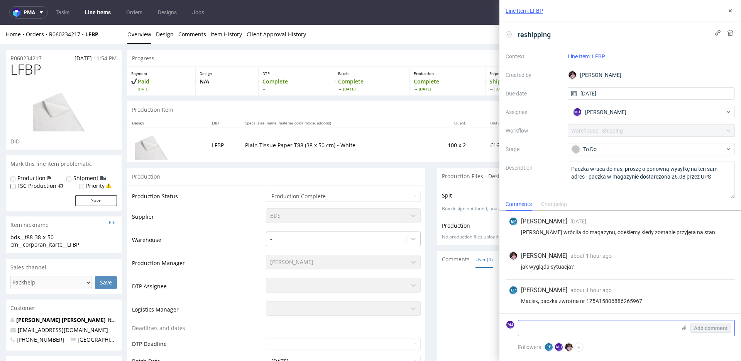
click at [555, 258] on textarea at bounding box center [597, 327] width 158 height 15
drag, startPoint x: 607, startPoint y: 324, endPoint x: 511, endPoint y: 331, distance: 96.0
click at [511, 258] on div "MJ przesyłka wróciła do magazyinu Add comment" at bounding box center [620, 328] width 229 height 16
click at [524, 258] on textarea "przesyłka wróciła do magazyinu" at bounding box center [597, 327] width 158 height 15
drag, startPoint x: 524, startPoint y: 329, endPoint x: 617, endPoint y: 329, distance: 93.0
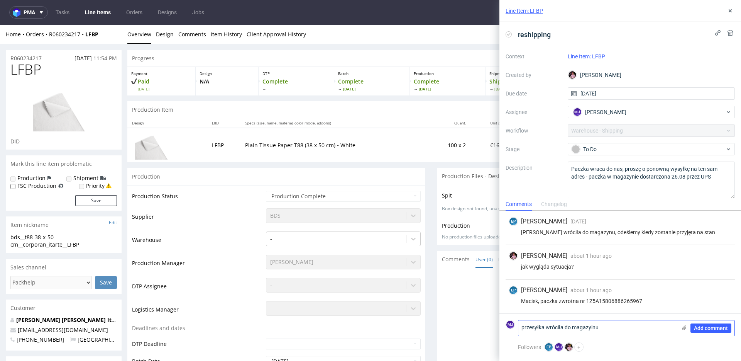
click at [555, 258] on textarea "przesyłka wróciła do magazyinu" at bounding box center [597, 327] width 158 height 15
click at [555, 258] on textarea "mam mały backlog ze zwrotami." at bounding box center [597, 327] width 158 height 15
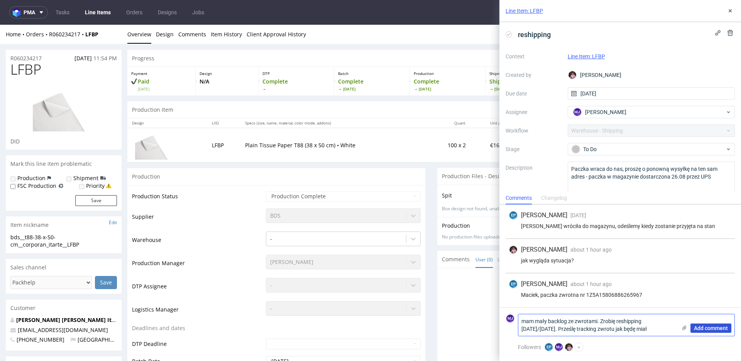
type textarea "mam mały backlog ze zwrotami. Zrobię reshipping [DATE]/[DATE]. Prześlę tracking…"
click at [555, 258] on span "Add comment" at bounding box center [711, 327] width 34 height 5
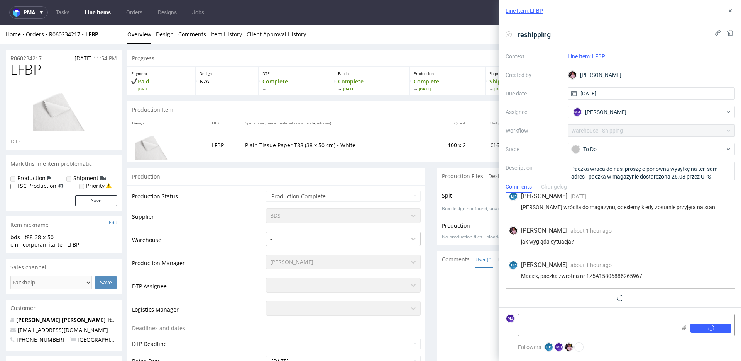
scroll to position [23, 0]
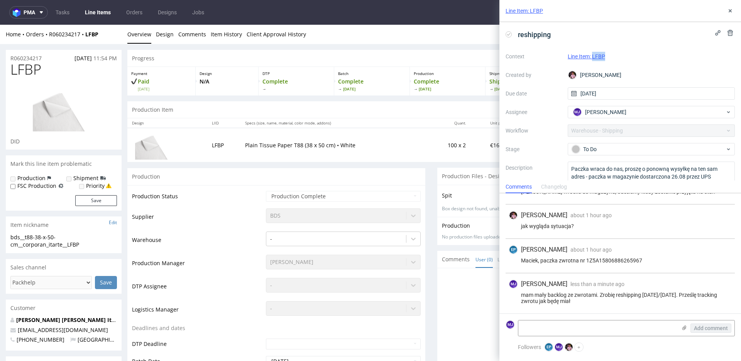
drag, startPoint x: 607, startPoint y: 54, endPoint x: 592, endPoint y: 56, distance: 14.8
click at [555, 56] on div "Line Item: LFBP" at bounding box center [652, 56] width 168 height 9
copy link "LFBP"
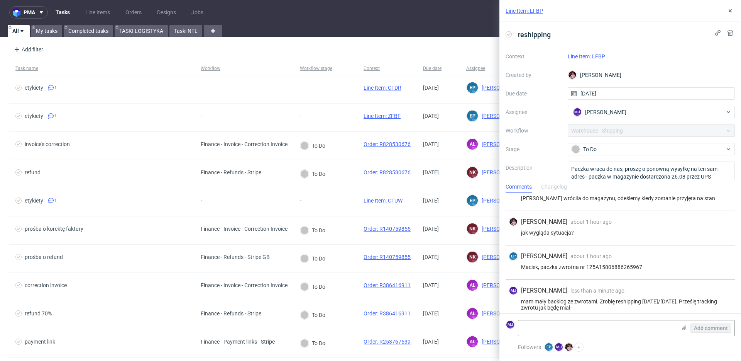
scroll to position [23, 0]
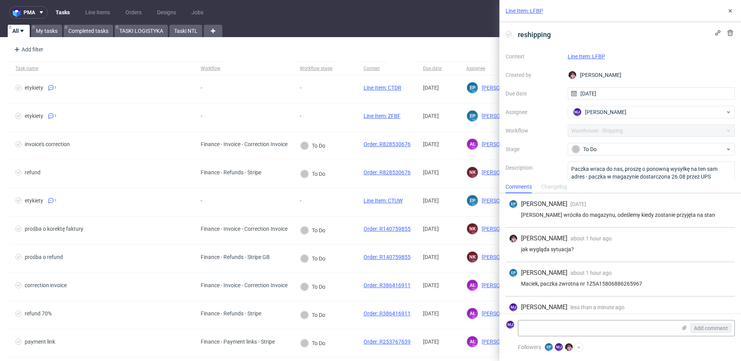
scroll to position [23, 0]
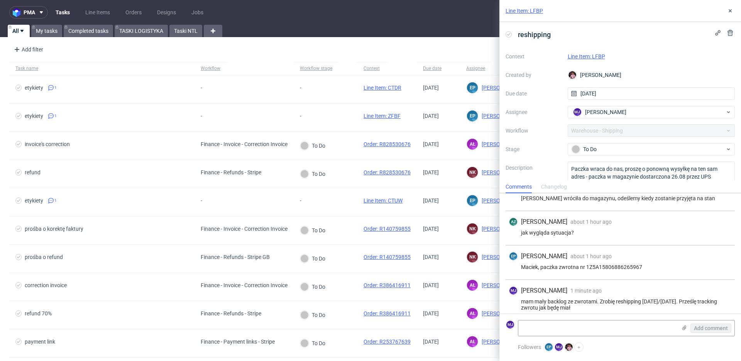
scroll to position [23, 0]
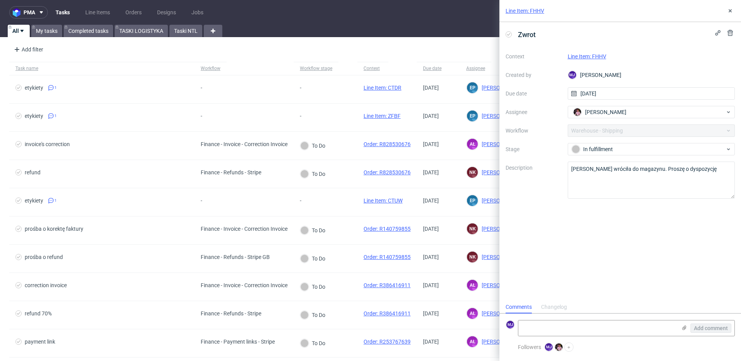
scroll to position [6, 0]
click at [620, 56] on div "Line Item: FHHV" at bounding box center [652, 56] width 168 height 9
drag, startPoint x: 615, startPoint y: 56, endPoint x: 592, endPoint y: 56, distance: 23.2
click at [592, 56] on div "Line Item: FHHV" at bounding box center [652, 56] width 168 height 9
copy link "FHHV"
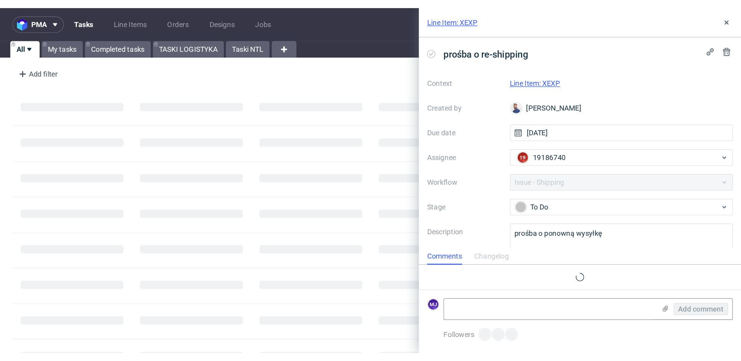
scroll to position [6, 0]
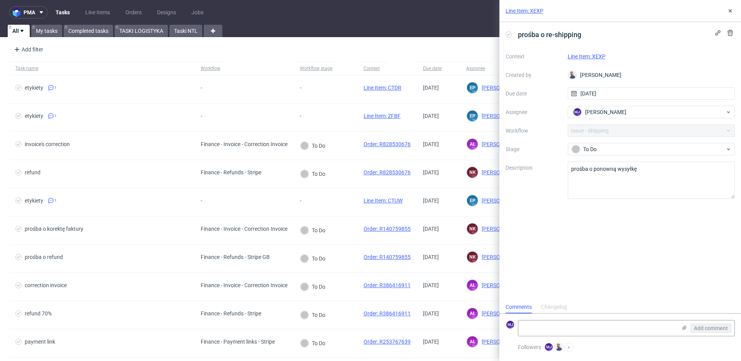
click at [555, 56] on link "Line Item: XEXP" at bounding box center [587, 56] width 38 height 6
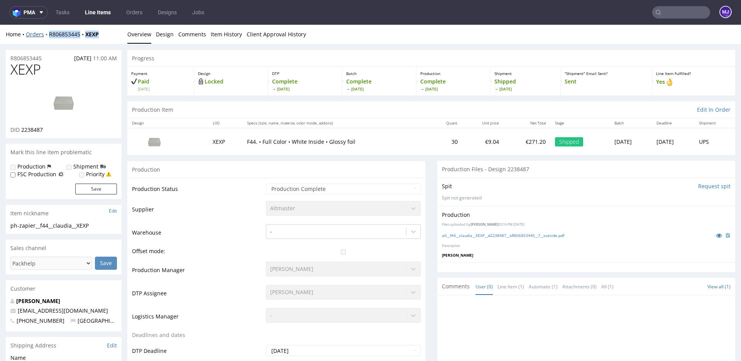
drag, startPoint x: 110, startPoint y: 32, endPoint x: 48, endPoint y: 32, distance: 61.4
click at [48, 32] on div "Home Orders R806853445 XEXP" at bounding box center [64, 34] width 116 height 8
copy div "R806853445 XEXP"
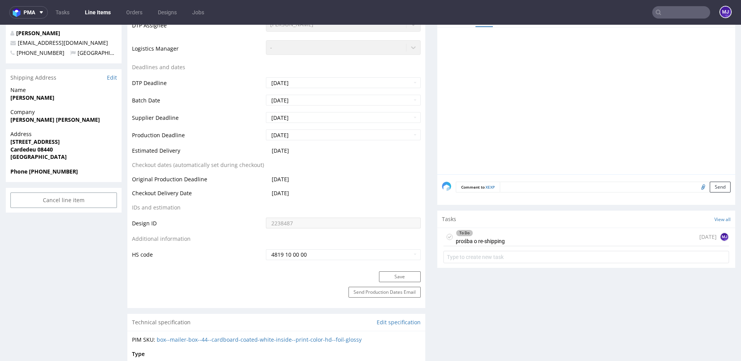
scroll to position [204, 0]
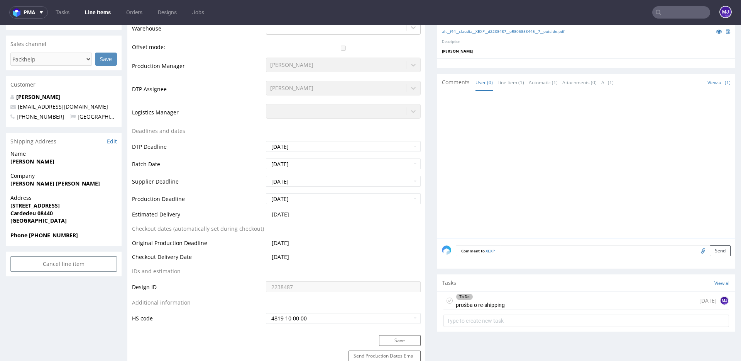
click at [47, 160] on strong "Martínez Clàudia" at bounding box center [32, 160] width 44 height 7
drag, startPoint x: 47, startPoint y: 160, endPoint x: 20, endPoint y: 164, distance: 27.2
click at [20, 164] on strong "Martínez Clàudia" at bounding box center [32, 160] width 44 height 7
copy strong "Martínez Clàudia"
click at [22, 183] on strong "Claudia Martinez Rabert" at bounding box center [55, 183] width 90 height 7
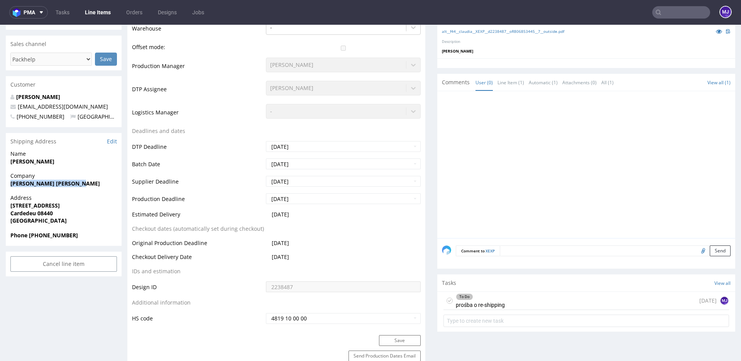
drag, startPoint x: 22, startPoint y: 183, endPoint x: 70, endPoint y: 183, distance: 47.5
click at [70, 183] on strong "Claudia Martinez Rabert" at bounding box center [55, 183] width 90 height 7
copy strong "Claudia Martinez Rabert"
click at [12, 206] on strong "C/Sant Josep 9 Cardedeu" at bounding box center [34, 205] width 49 height 7
drag, startPoint x: 12, startPoint y: 206, endPoint x: 59, endPoint y: 205, distance: 47.9
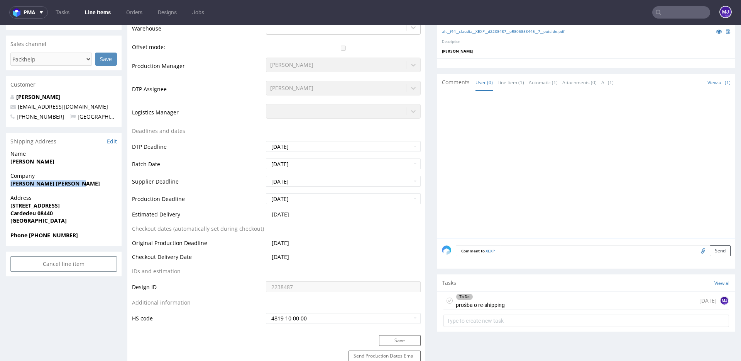
click at [59, 205] on strong "C/Sant Josep 9 Cardedeu" at bounding box center [34, 205] width 49 height 7
copy strong "C/Sant Josep 9 Cardedeu"
click at [20, 214] on strong "Cardedeu 08440" at bounding box center [31, 212] width 42 height 7
copy strong "Cardedeu"
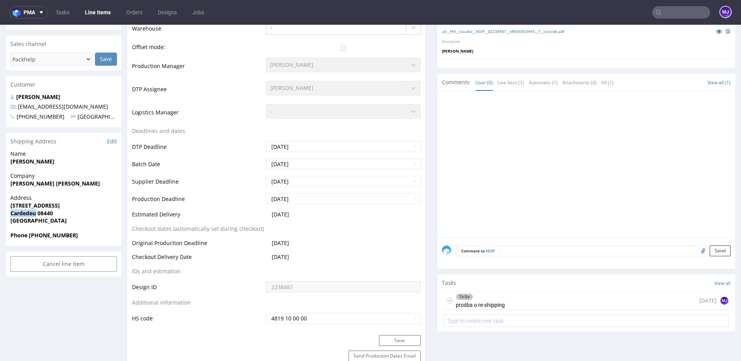
click at [49, 214] on strong "Cardedeu 08440" at bounding box center [31, 212] width 42 height 7
copy strong "08440"
click at [39, 233] on strong "Phone +34697123644" at bounding box center [44, 234] width 68 height 7
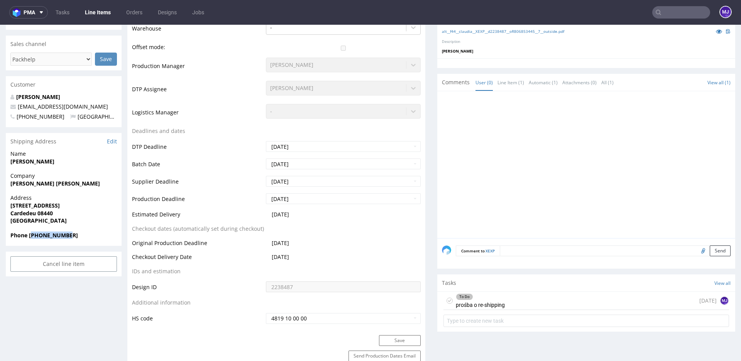
copy strong "34697123644"
drag, startPoint x: 90, startPoint y: 107, endPoint x: 18, endPoint y: 107, distance: 72.2
click at [18, 107] on p "claudiam091196@gmail.com" at bounding box center [63, 107] width 107 height 8
copy link "claudiam091196@gmail.com"
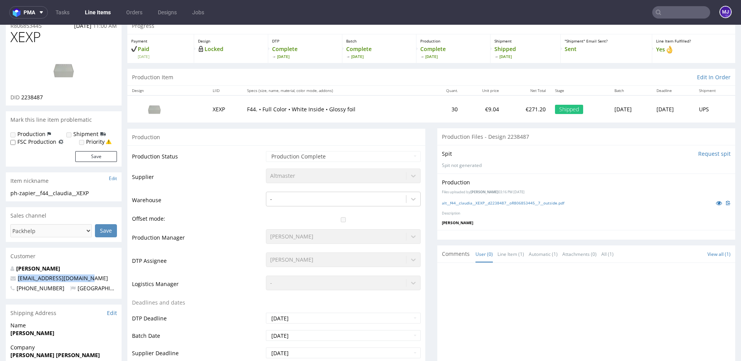
scroll to position [0, 0]
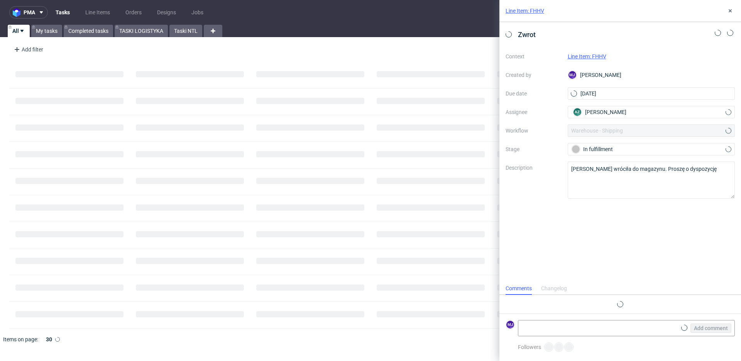
scroll to position [6, 0]
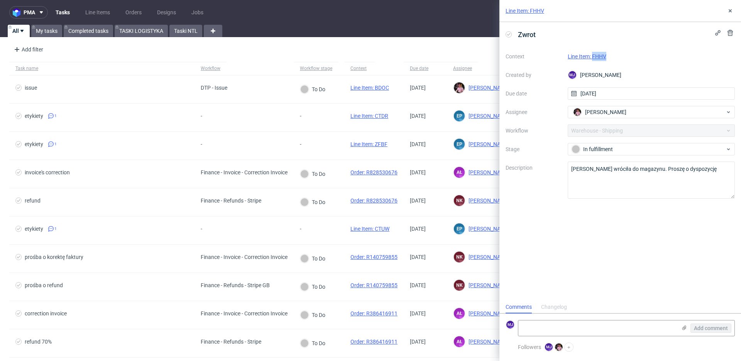
drag, startPoint x: 611, startPoint y: 55, endPoint x: 592, endPoint y: 55, distance: 19.3
click at [592, 55] on div "Line Item: FHHV" at bounding box center [652, 56] width 168 height 9
copy link "FHHV"
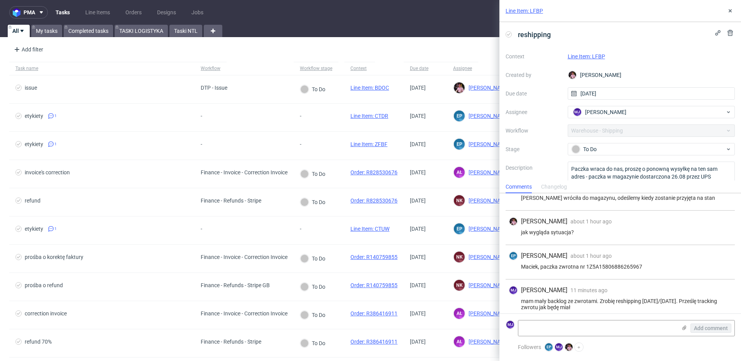
scroll to position [23, 0]
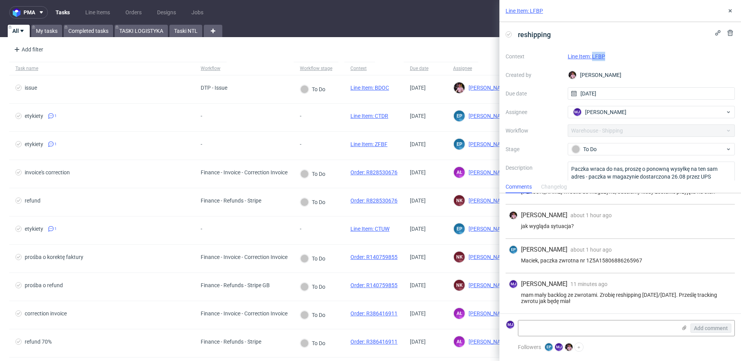
drag, startPoint x: 611, startPoint y: 56, endPoint x: 592, endPoint y: 58, distance: 19.0
click at [592, 58] on div "Line Item: LFBP" at bounding box center [652, 56] width 168 height 9
copy link "LFBP"
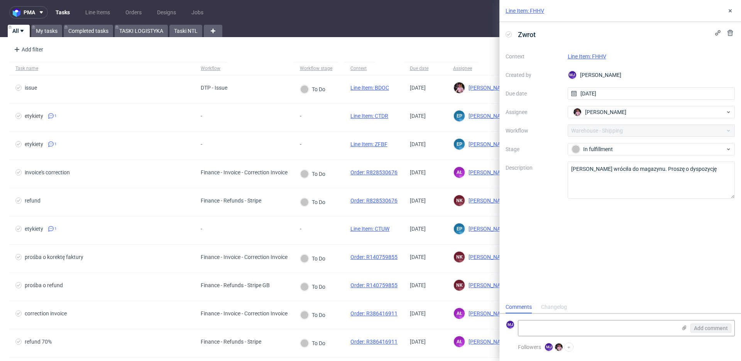
scroll to position [6, 0]
drag, startPoint x: 611, startPoint y: 54, endPoint x: 593, endPoint y: 54, distance: 18.1
click at [593, 54] on div "Line Item: FHHV" at bounding box center [652, 56] width 168 height 9
copy link "FHHV"
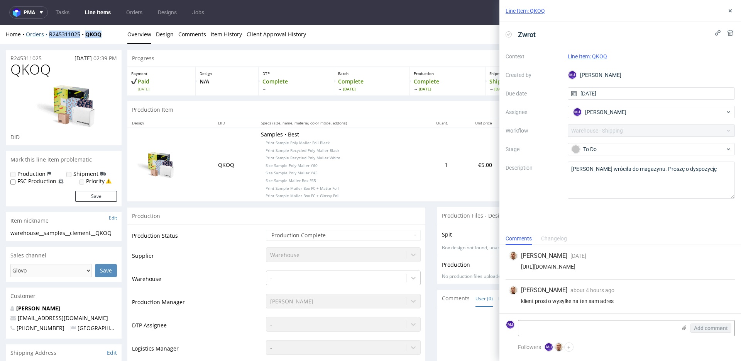
drag, startPoint x: 106, startPoint y: 36, endPoint x: 48, endPoint y: 34, distance: 57.9
click at [48, 34] on div "Home Orders R245311025 QKOQ" at bounding box center [64, 34] width 116 height 8
copy div "R245311025 QKOQ"
click at [112, 32] on div "Home Orders R245311025 QKOQ" at bounding box center [64, 34] width 116 height 8
drag, startPoint x: 107, startPoint y: 34, endPoint x: 47, endPoint y: 34, distance: 59.8
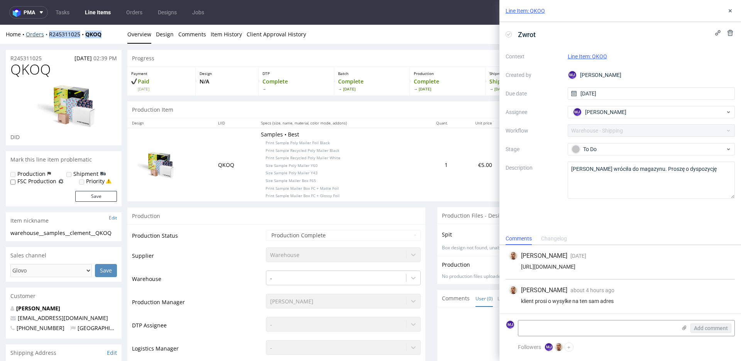
click at [47, 34] on div "Home Orders R245311025 QKOQ" at bounding box center [64, 34] width 116 height 8
copy div "R245311025 QKOQ"
click at [728, 11] on icon at bounding box center [730, 11] width 6 height 6
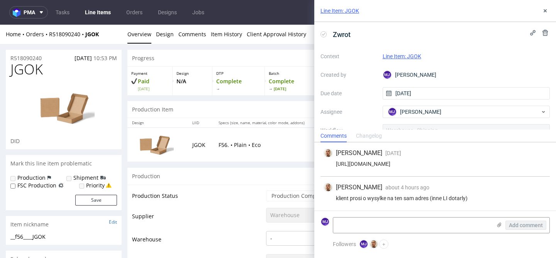
click at [417, 57] on link "Line Item: JGOK" at bounding box center [402, 56] width 39 height 6
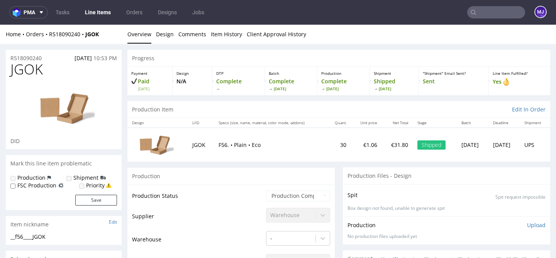
click at [108, 35] on div "Home Orders R518090240 JGOK" at bounding box center [64, 34] width 116 height 8
drag, startPoint x: 107, startPoint y: 35, endPoint x: 75, endPoint y: 35, distance: 32.0
click at [75, 35] on div "Home Orders R518090240 JGOK" at bounding box center [64, 34] width 116 height 8
click at [91, 25] on div "Home Orders R518090240 JGOK Overview Design Comments Item History Client Approv…" at bounding box center [278, 34] width 556 height 19
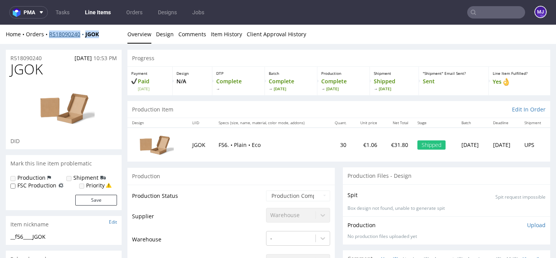
drag, startPoint x: 105, startPoint y: 33, endPoint x: 50, endPoint y: 33, distance: 54.8
click at [50, 33] on div "Home Orders R518090240 JGOK" at bounding box center [64, 34] width 116 height 8
copy div "R518090240 JGOK"
